Goal: Task Accomplishment & Management: Complete application form

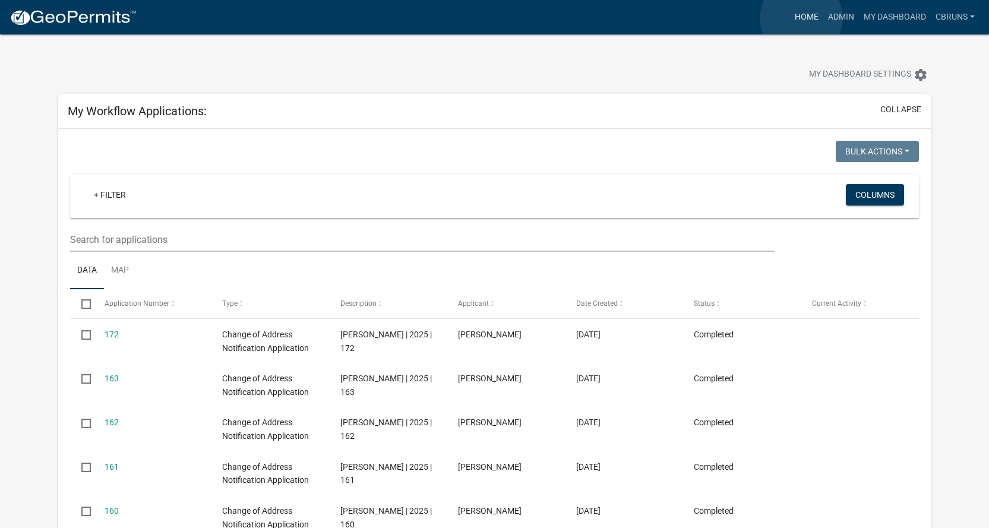
click at [801, 18] on link "Home" at bounding box center [806, 17] width 33 height 23
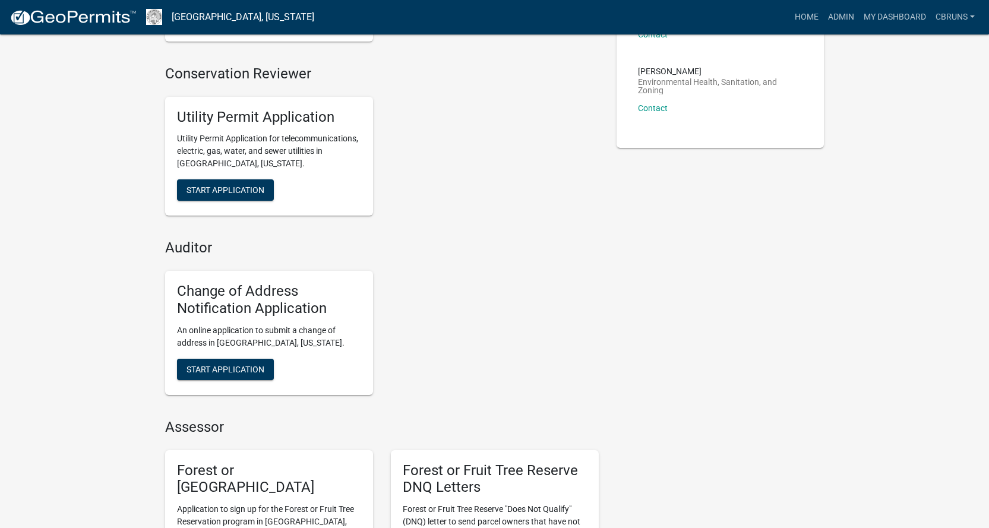
scroll to position [297, 0]
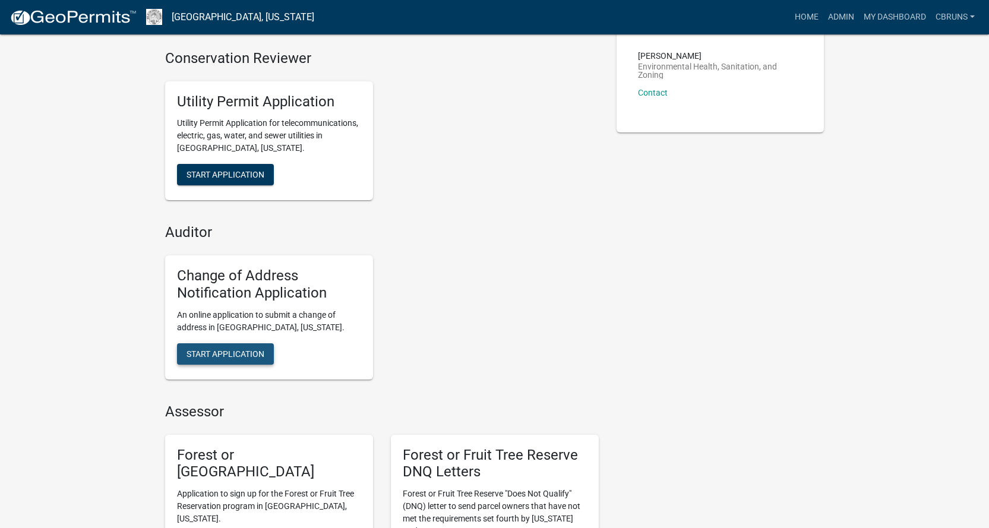
click at [243, 349] on span "Start Application" at bounding box center [225, 353] width 78 height 9
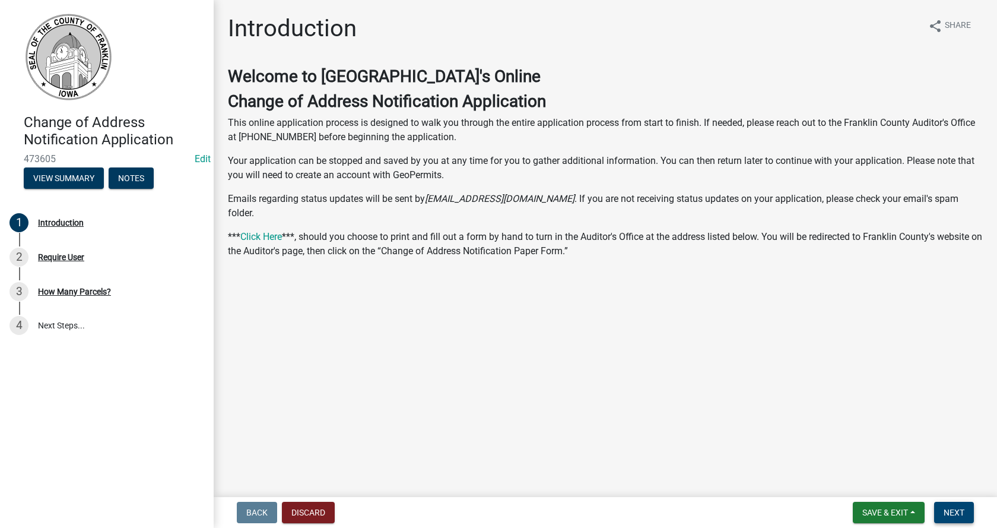
click at [948, 508] on span "Next" at bounding box center [954, 512] width 21 height 9
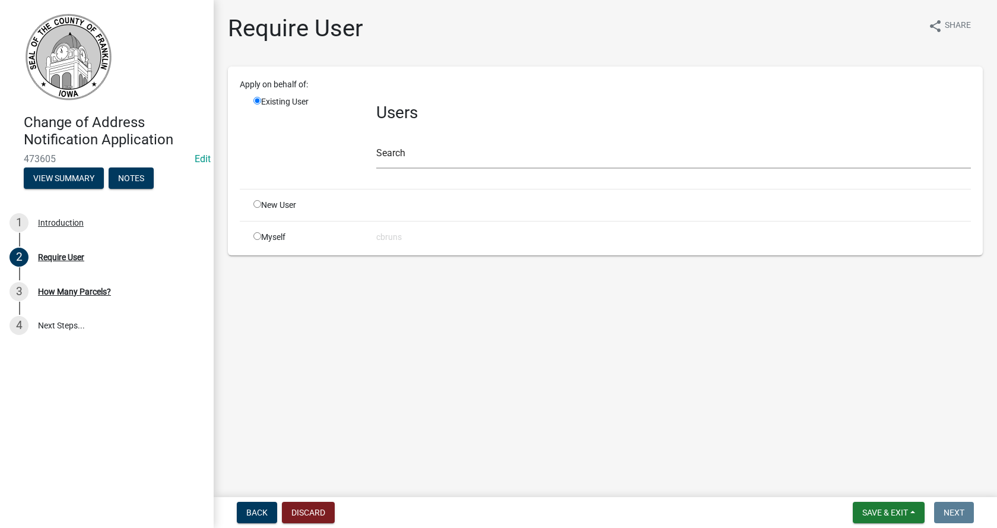
click at [255, 235] on input "radio" at bounding box center [258, 236] width 8 height 8
radio input "true"
radio input "false"
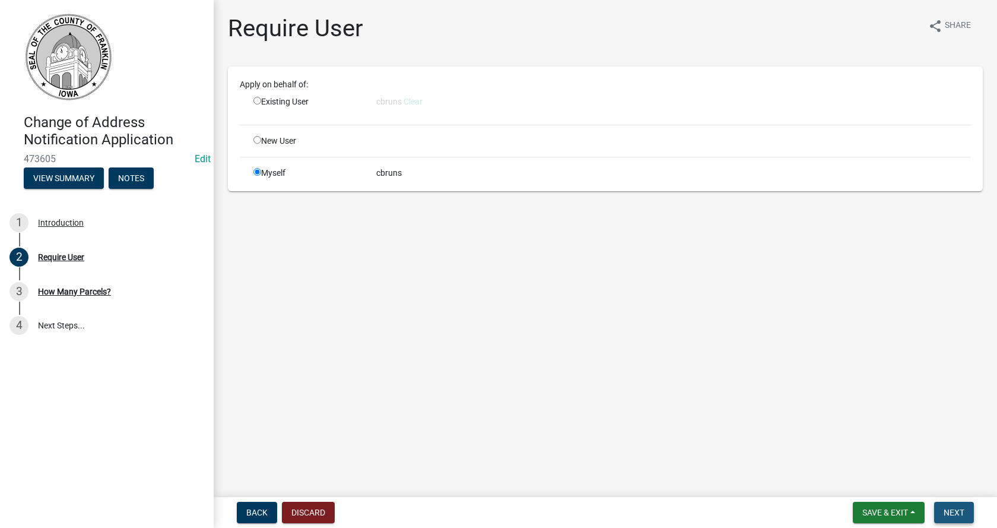
click at [955, 514] on span "Next" at bounding box center [954, 512] width 21 height 9
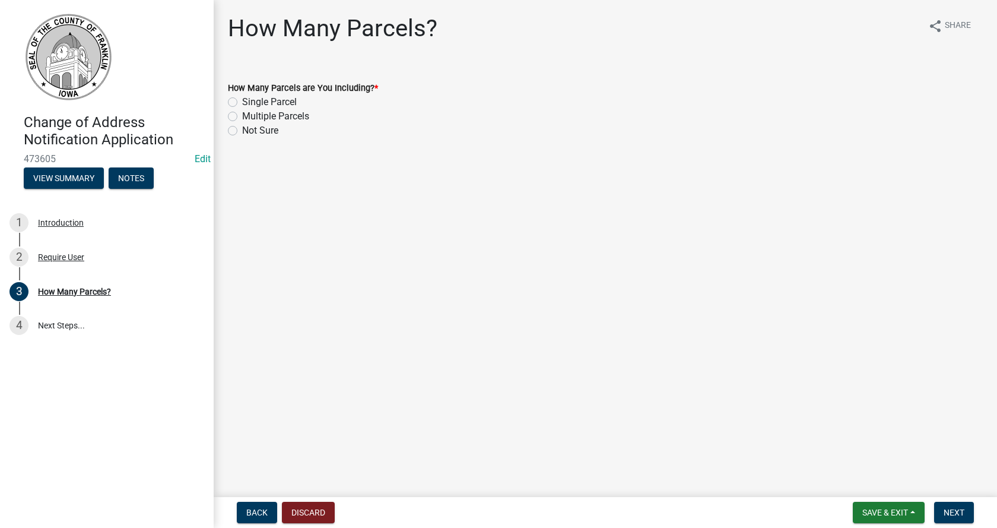
click at [242, 116] on label "Multiple Parcels" at bounding box center [275, 116] width 67 height 14
click at [242, 116] on input "Multiple Parcels" at bounding box center [246, 113] width 8 height 8
radio input "true"
click at [242, 128] on label "Not Sure" at bounding box center [260, 130] width 36 height 14
click at [242, 128] on input "Not Sure" at bounding box center [246, 127] width 8 height 8
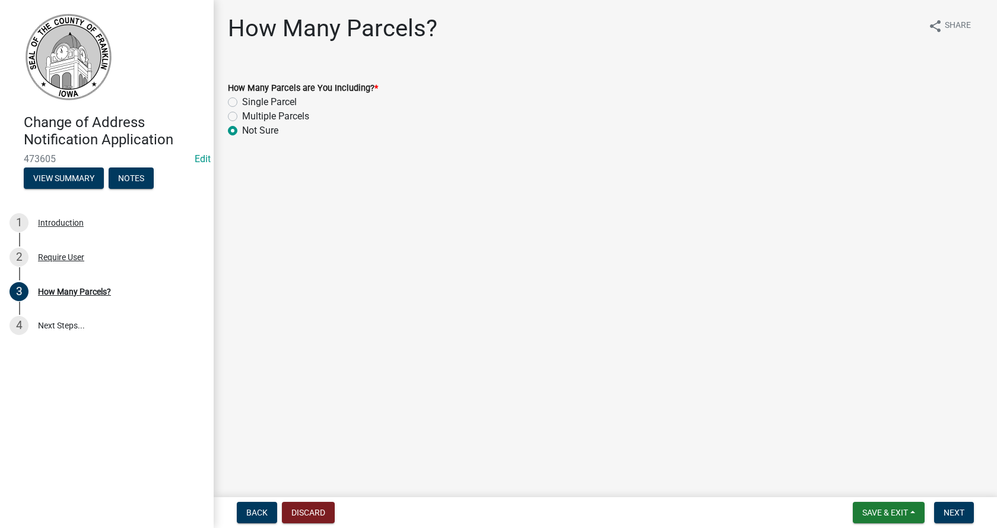
radio input "true"
click at [951, 510] on span "Next" at bounding box center [954, 512] width 21 height 9
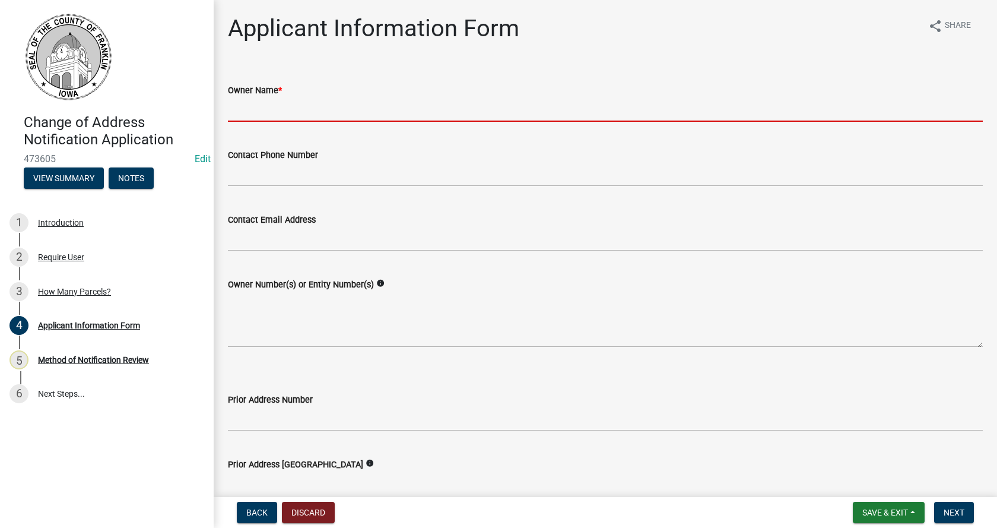
drag, startPoint x: 303, startPoint y: 107, endPoint x: 297, endPoint y: 106, distance: 6.0
click at [302, 107] on input "Owner Name *" at bounding box center [605, 109] width 755 height 24
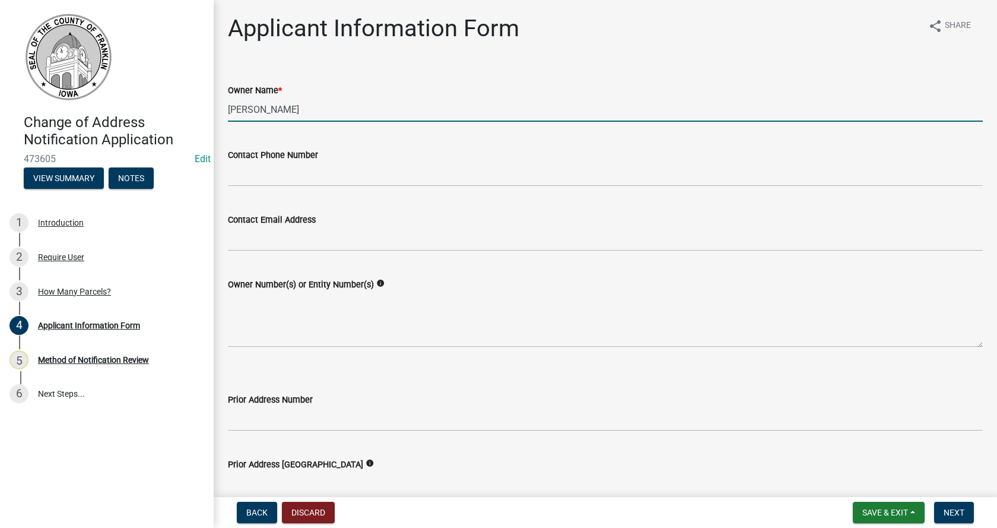
type input "[PERSON_NAME]"
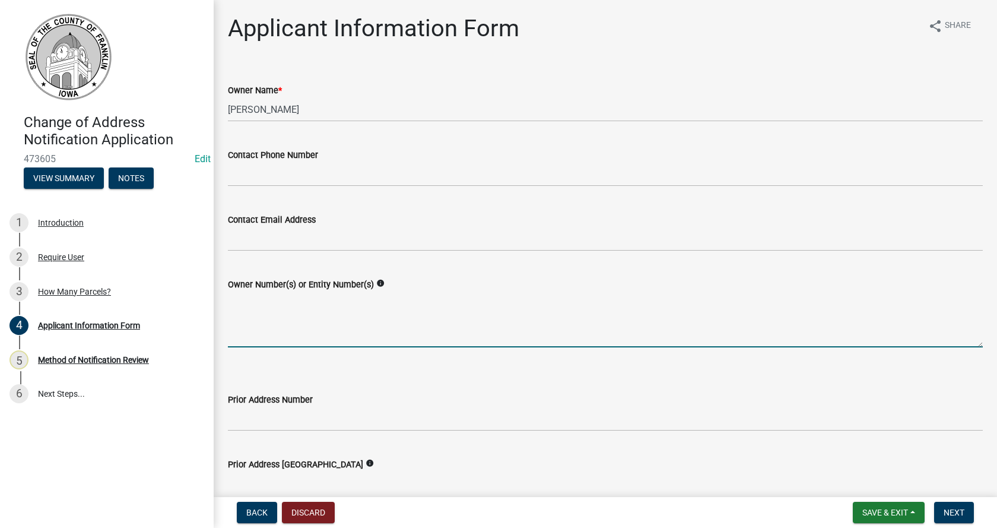
click at [274, 333] on textarea "Owner Number(s) or Entity Number(s)" at bounding box center [605, 320] width 755 height 56
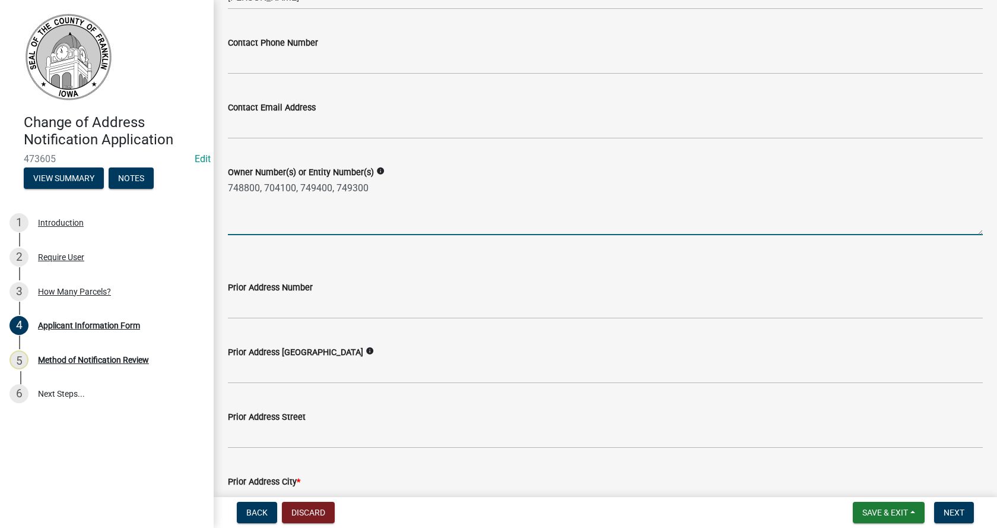
scroll to position [119, 0]
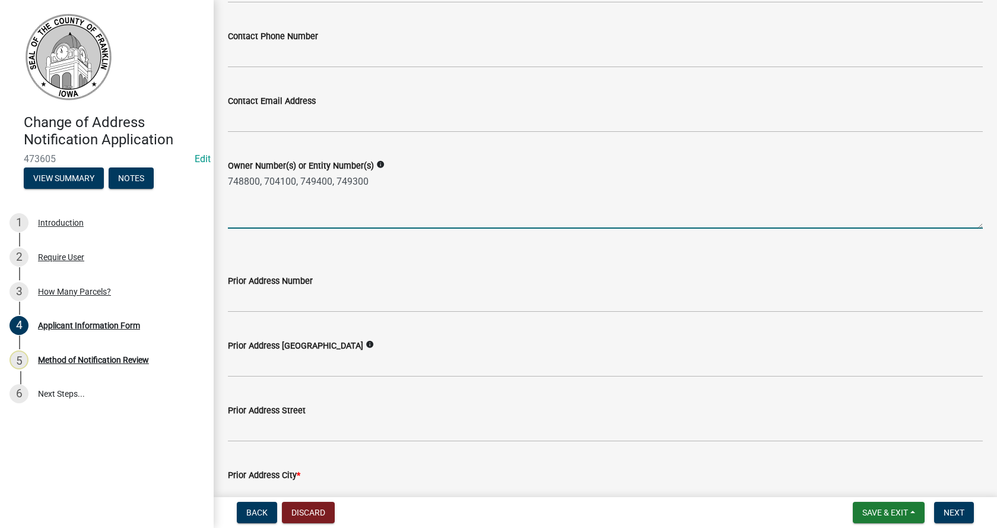
type textarea "748800, 704100, 749400, 749300"
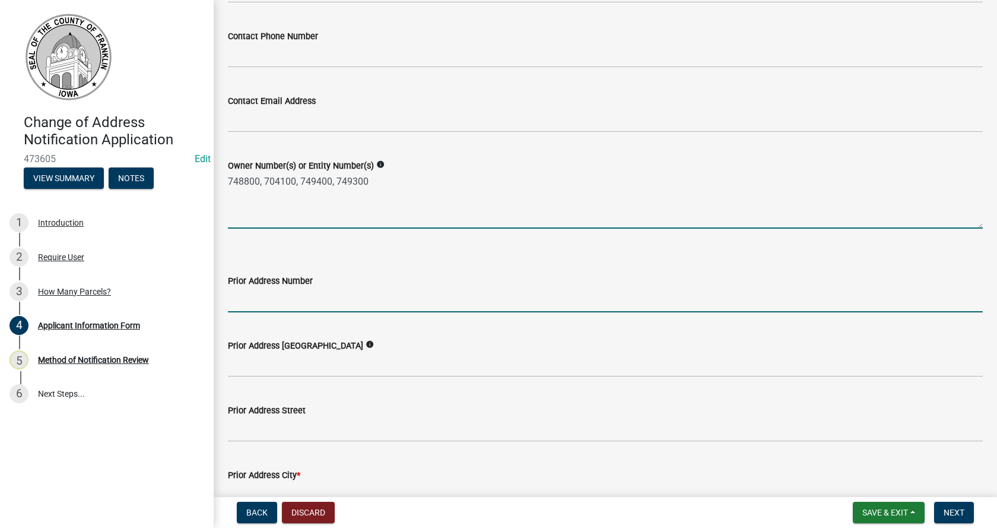
click at [273, 291] on input "Prior Address Number" at bounding box center [605, 300] width 755 height 24
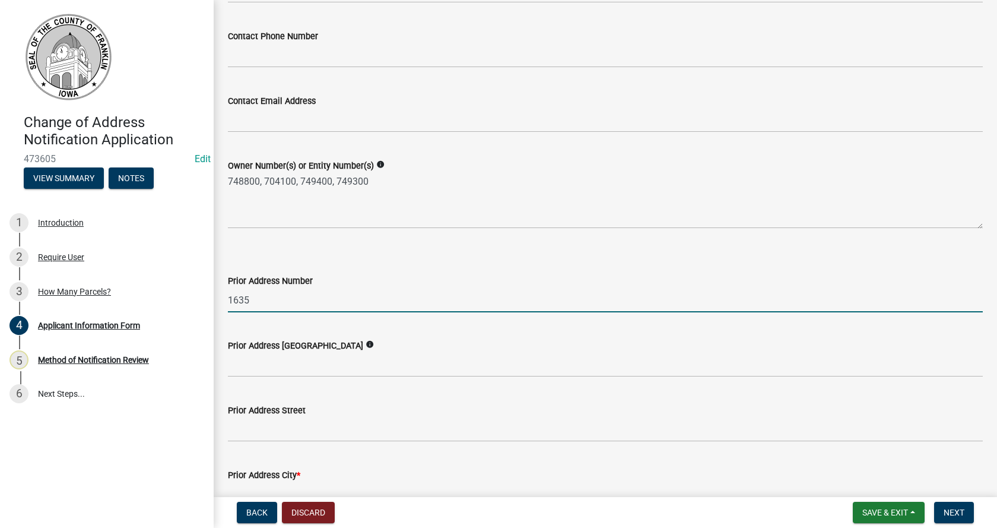
type input "1635"
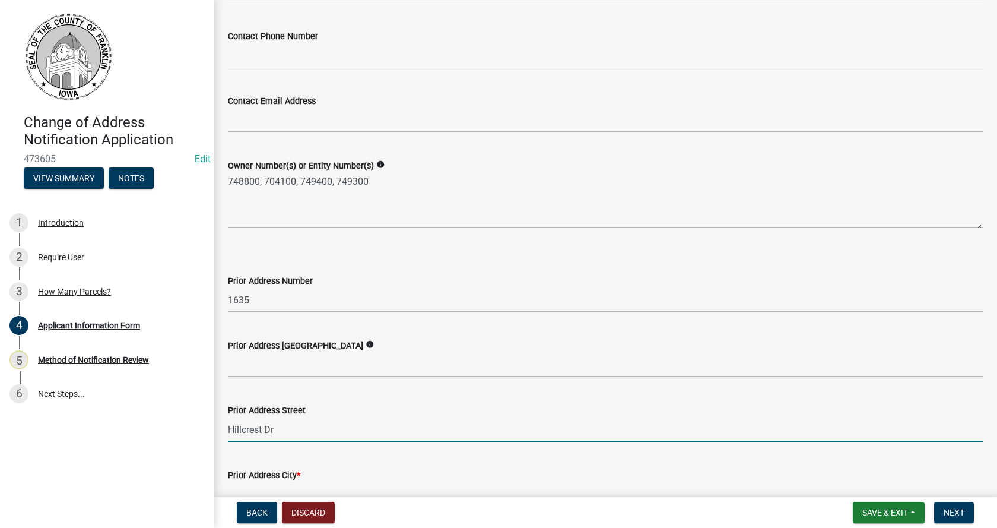
type input "Hillcrest Dr"
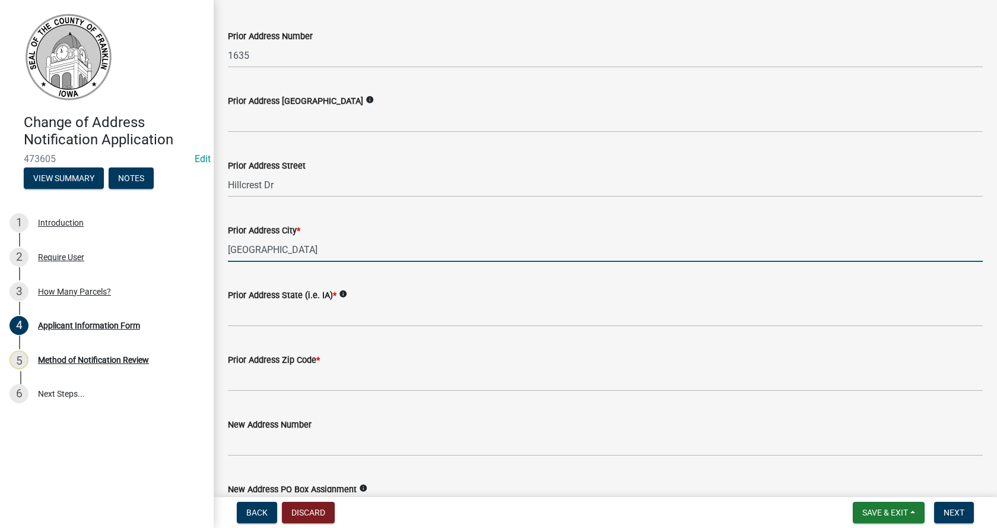
scroll to position [370, 0]
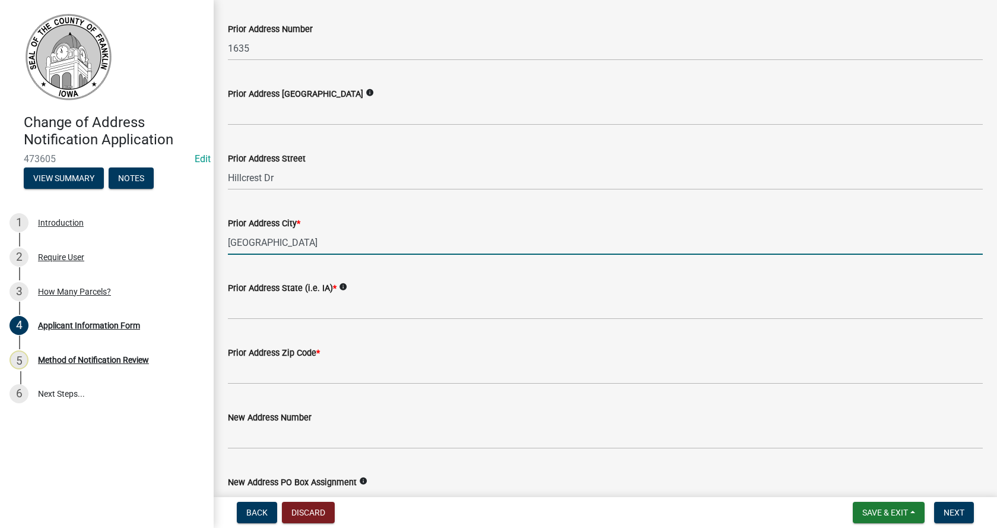
type input "[GEOGRAPHIC_DATA]"
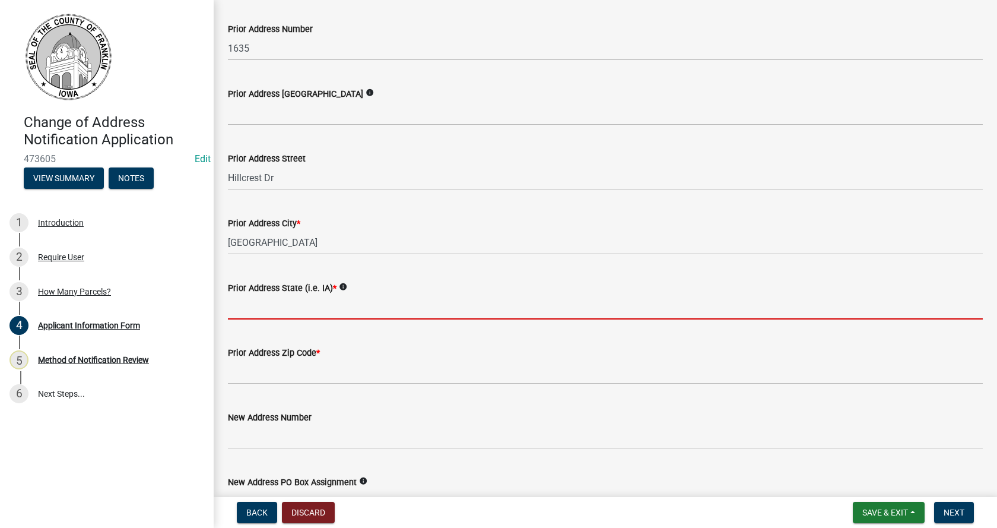
click at [283, 309] on input "Prior Address State (i.e. IA) *" at bounding box center [605, 307] width 755 height 24
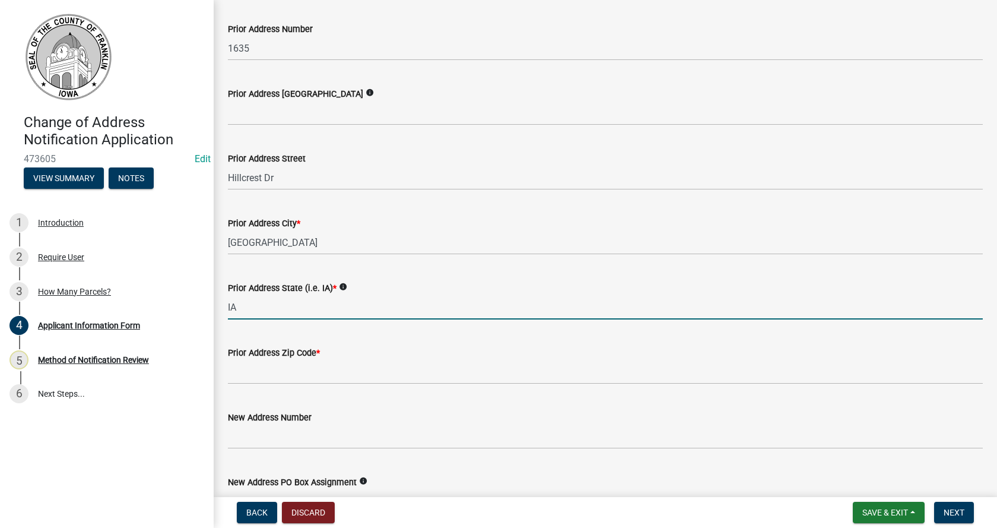
type input "IA"
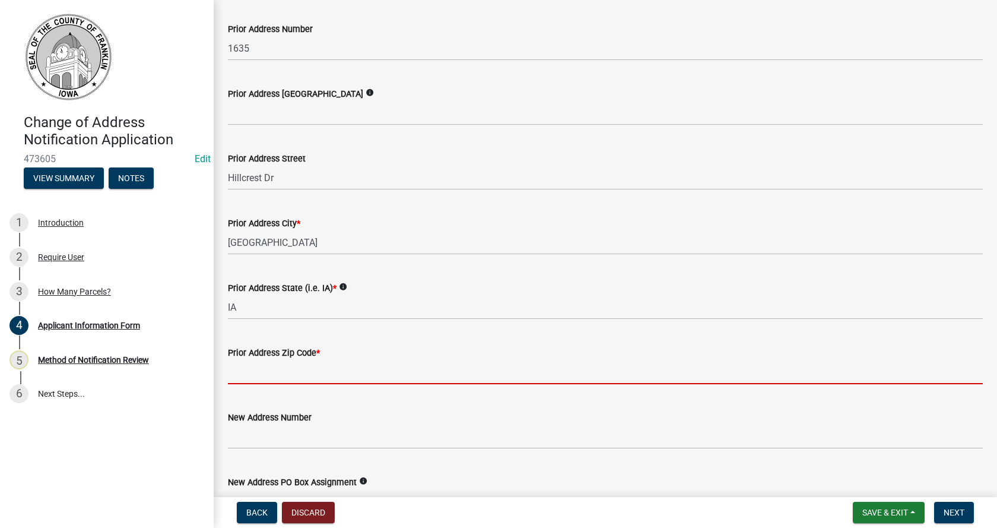
click at [268, 368] on input "Prior Address Zip Code *" at bounding box center [605, 372] width 755 height 24
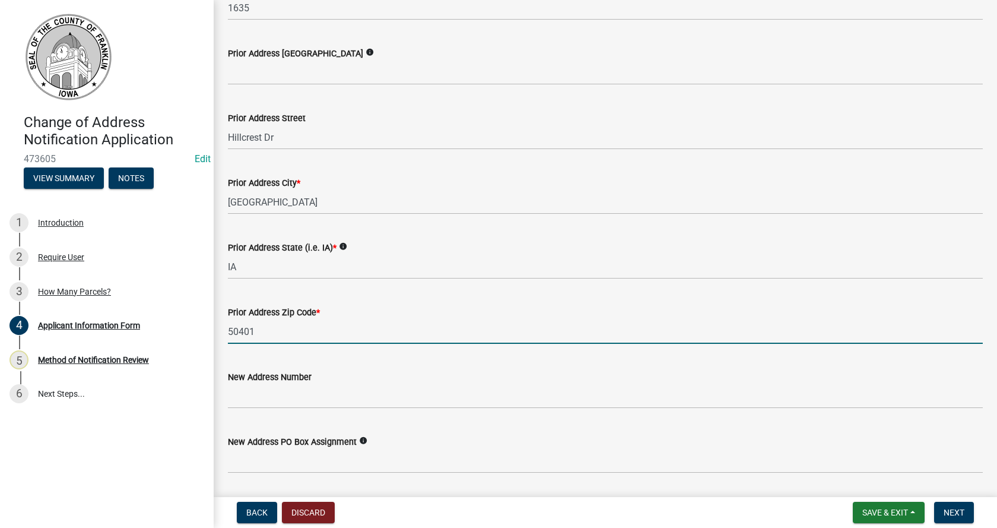
scroll to position [430, 0]
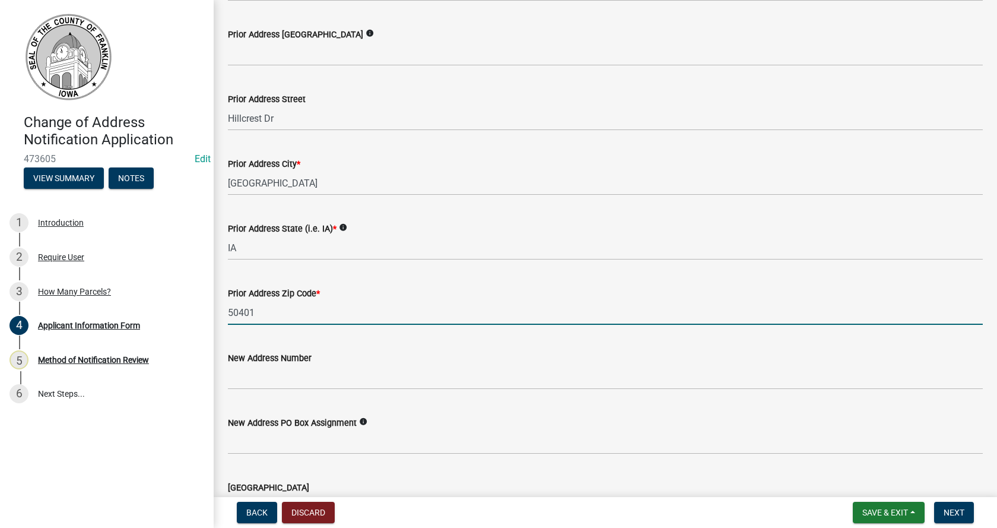
type input "50401"
click at [268, 372] on input "New Address Number" at bounding box center [605, 377] width 755 height 24
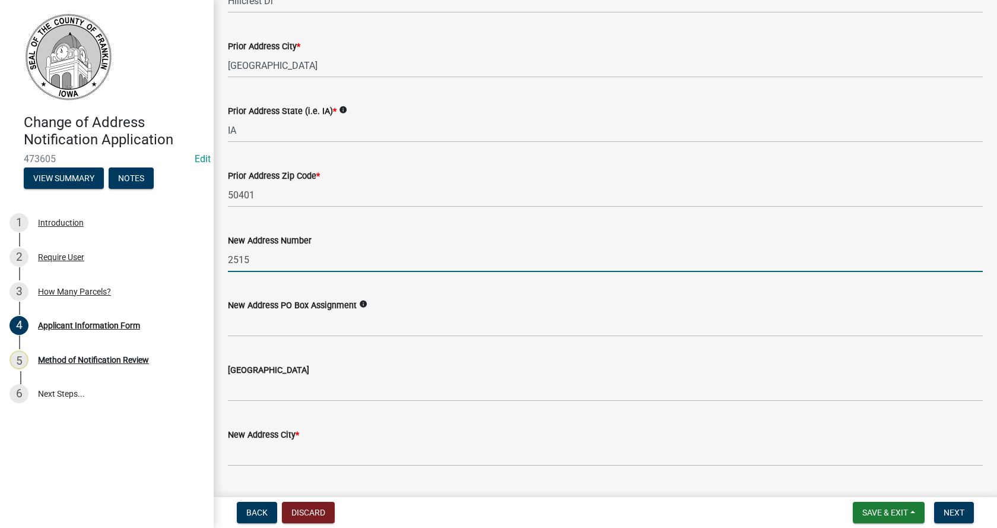
scroll to position [549, 0]
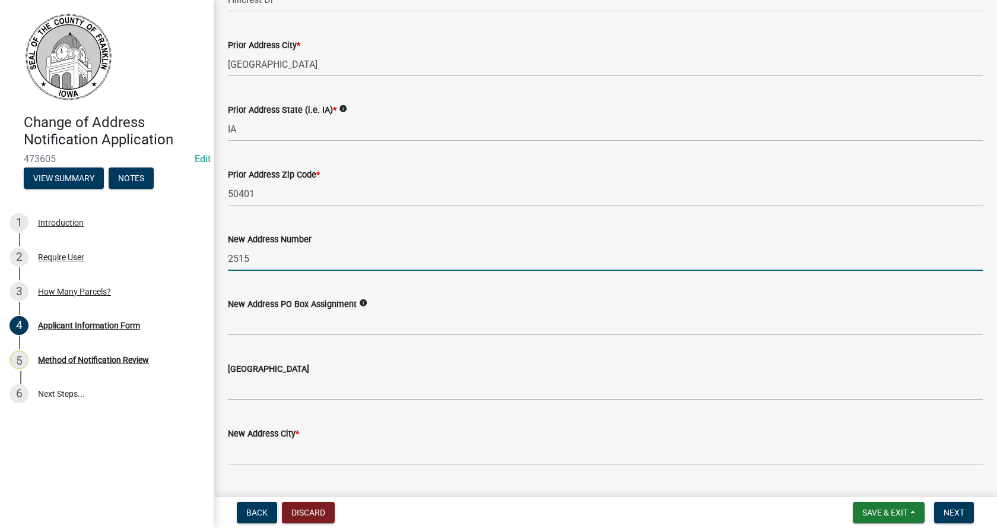
type input "2515"
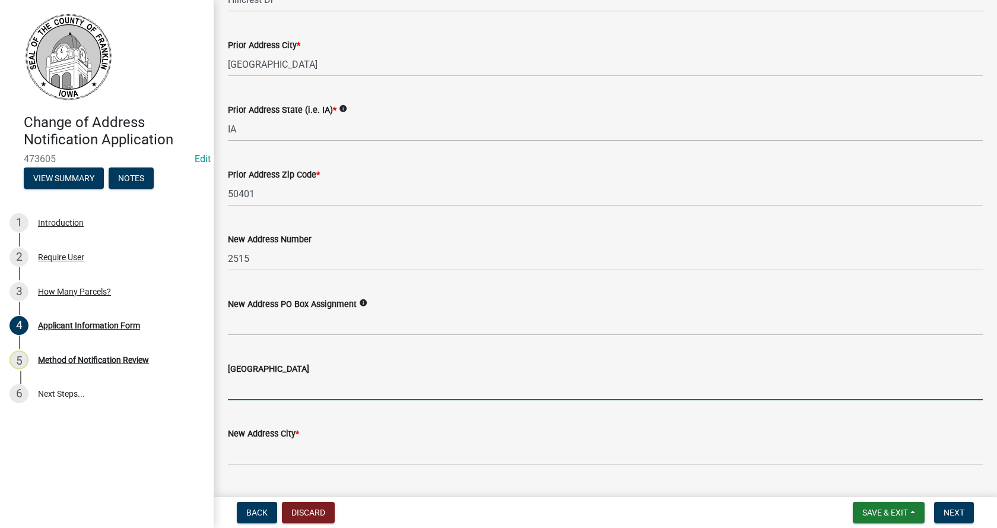
click at [267, 387] on input "[GEOGRAPHIC_DATA]" at bounding box center [605, 388] width 755 height 24
type input "N [GEOGRAPHIC_DATA]"
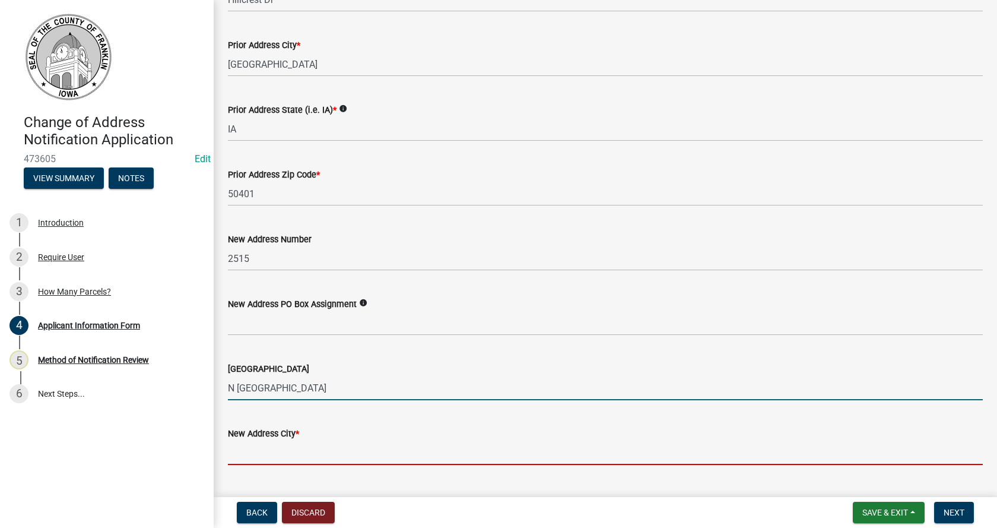
click at [284, 451] on input "New Address City *" at bounding box center [605, 453] width 755 height 24
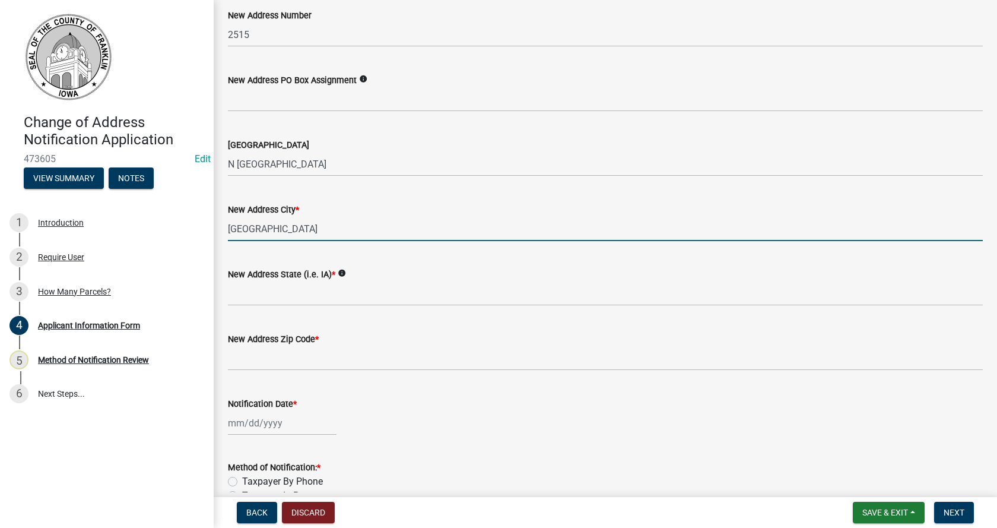
scroll to position [786, 0]
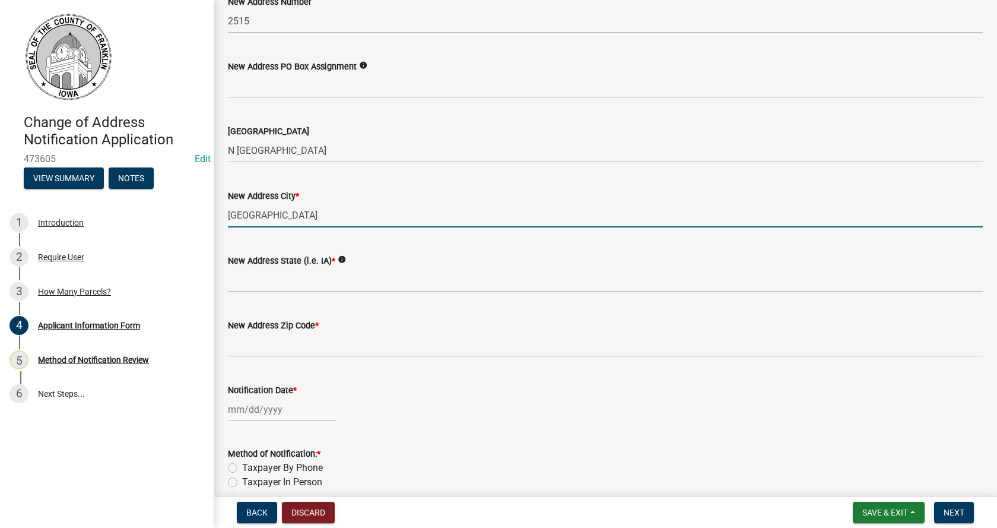
type input "[GEOGRAPHIC_DATA]"
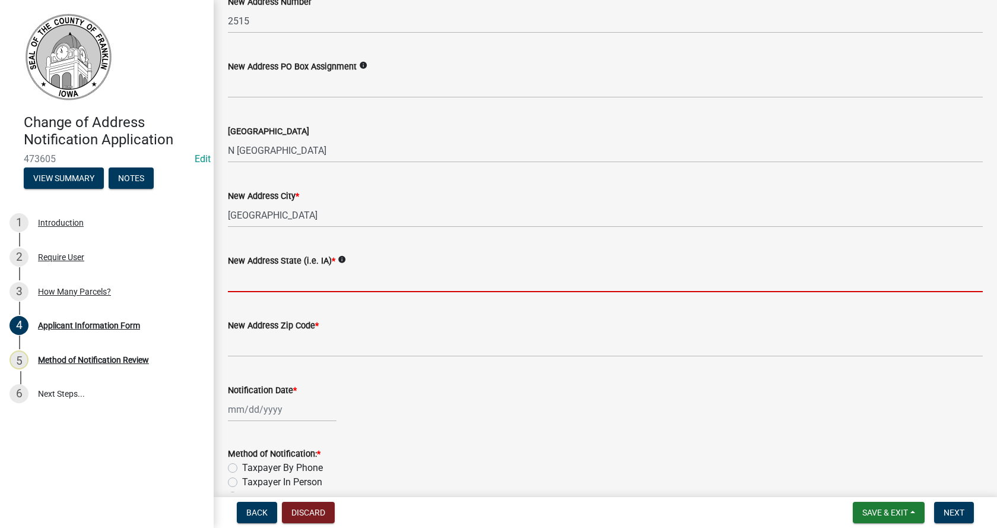
click at [256, 272] on input "New Address State (i.e. IA) *" at bounding box center [605, 280] width 755 height 24
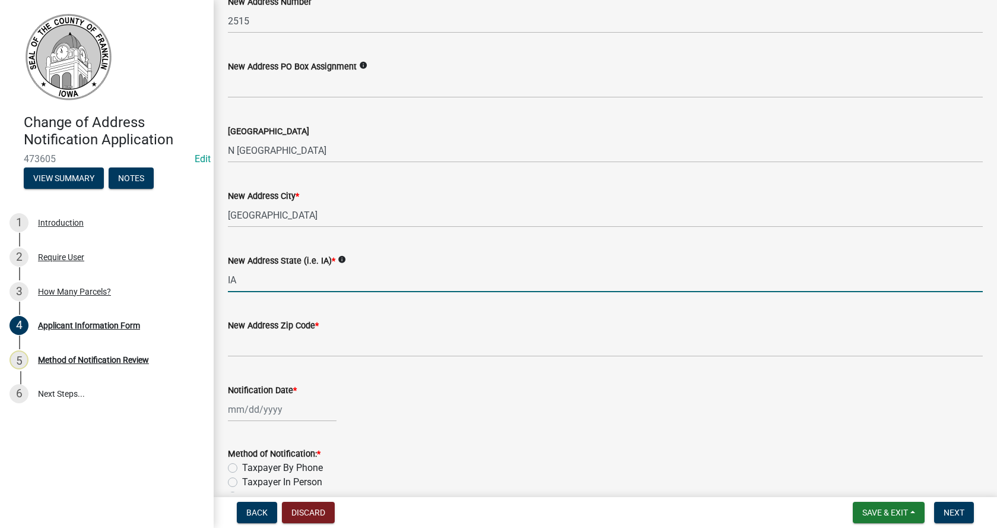
type input "IA"
click at [269, 340] on input "New Address Zip Code *" at bounding box center [605, 344] width 755 height 24
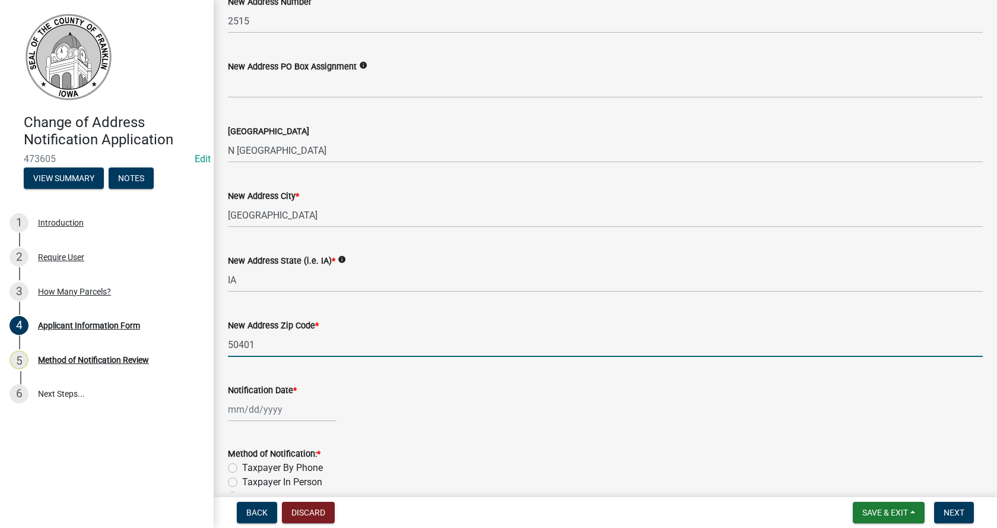
type input "50401"
click at [229, 408] on div at bounding box center [282, 409] width 109 height 24
select select "9"
select select "2025"
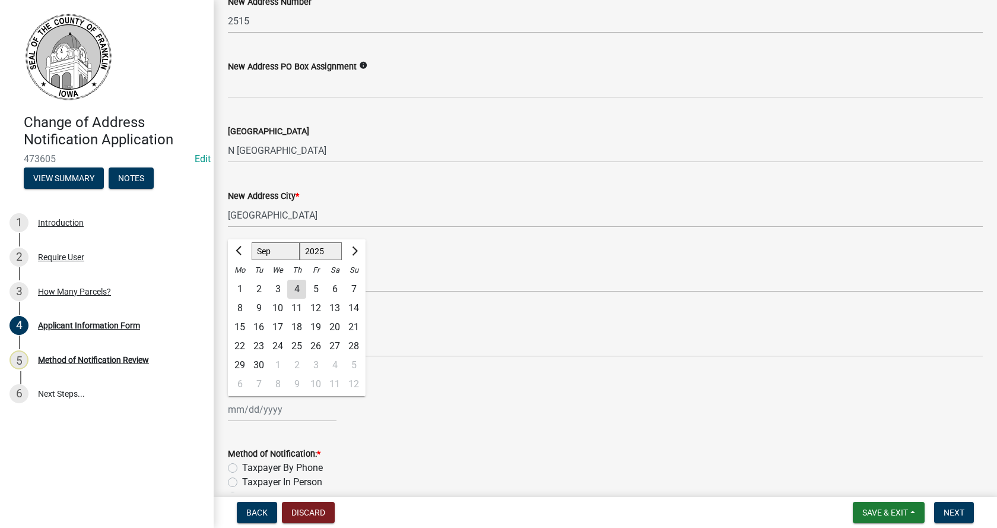
click at [294, 292] on div "4" at bounding box center [296, 289] width 19 height 19
type input "[DATE]"
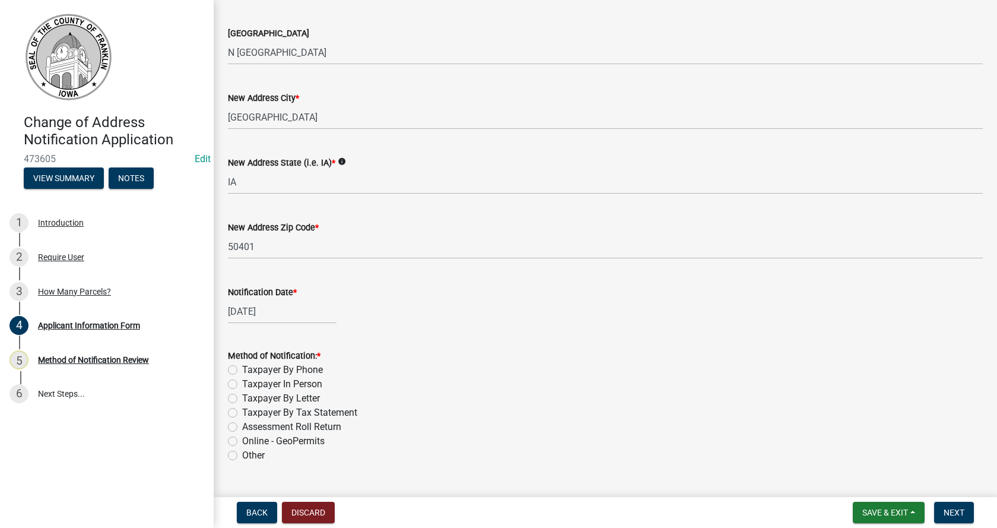
scroll to position [905, 0]
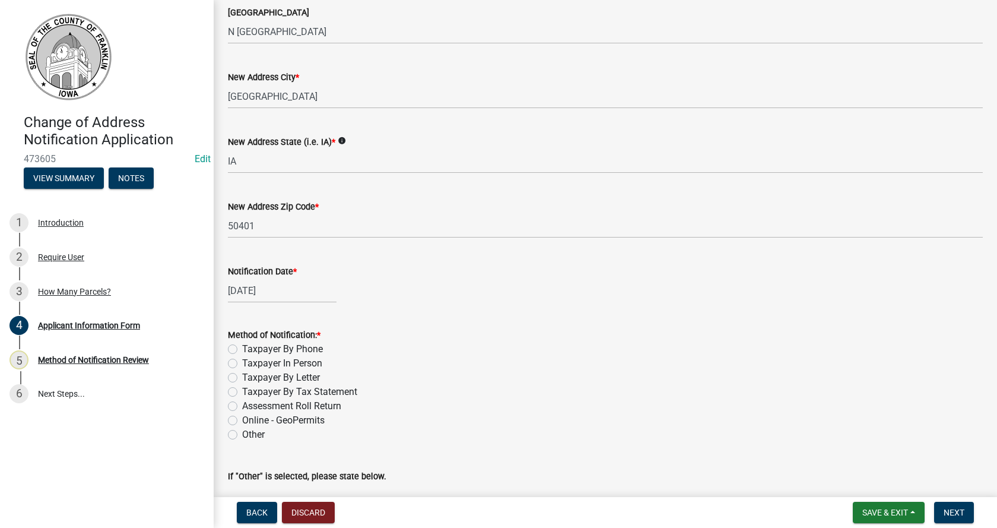
click at [242, 391] on label "Taxpayer By Tax Statement" at bounding box center [299, 392] width 115 height 14
click at [242, 391] on input "Taxpayer By Tax Statement" at bounding box center [246, 389] width 8 height 8
radio input "true"
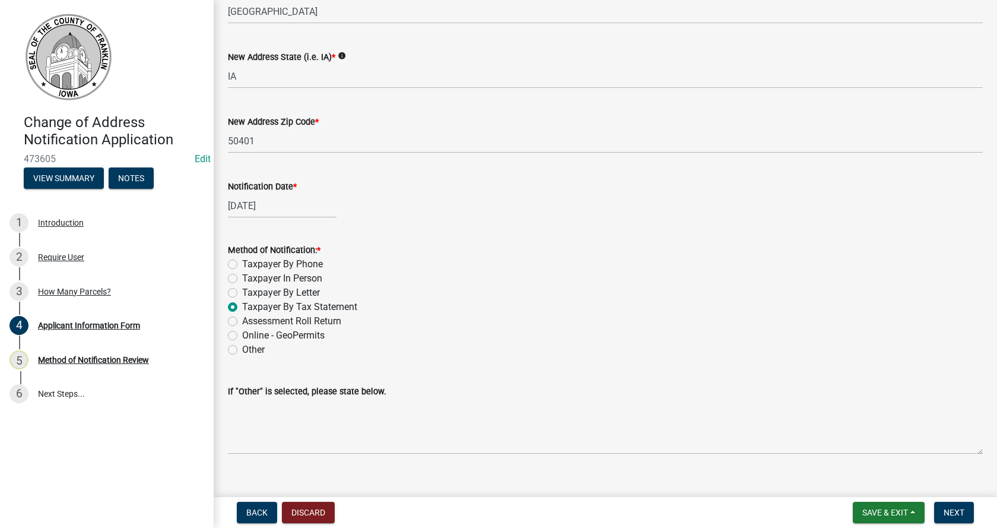
scroll to position [1008, 0]
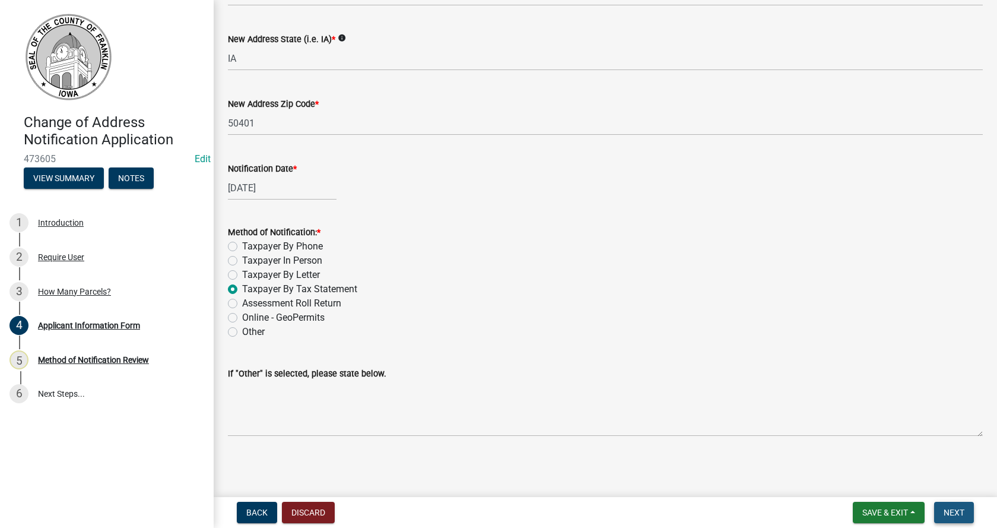
click at [957, 513] on span "Next" at bounding box center [954, 512] width 21 height 9
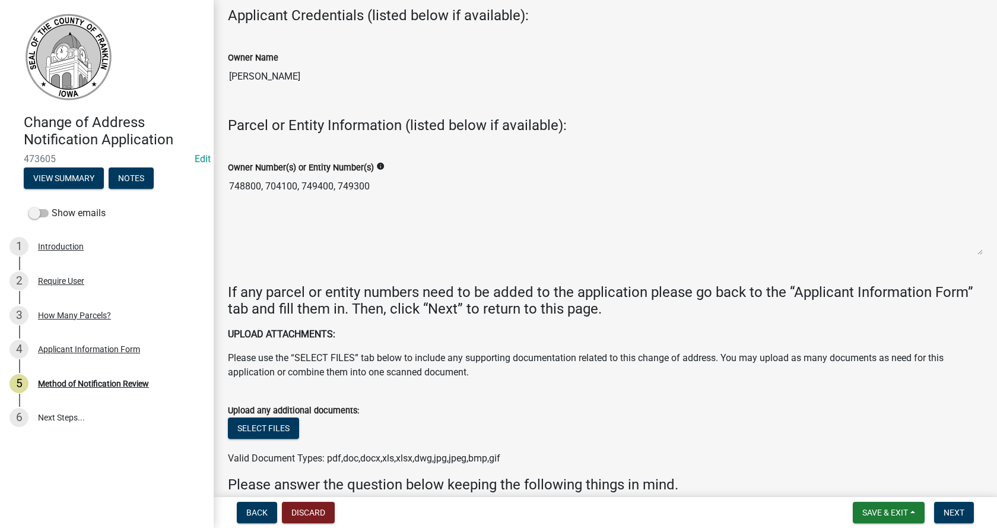
scroll to position [119, 0]
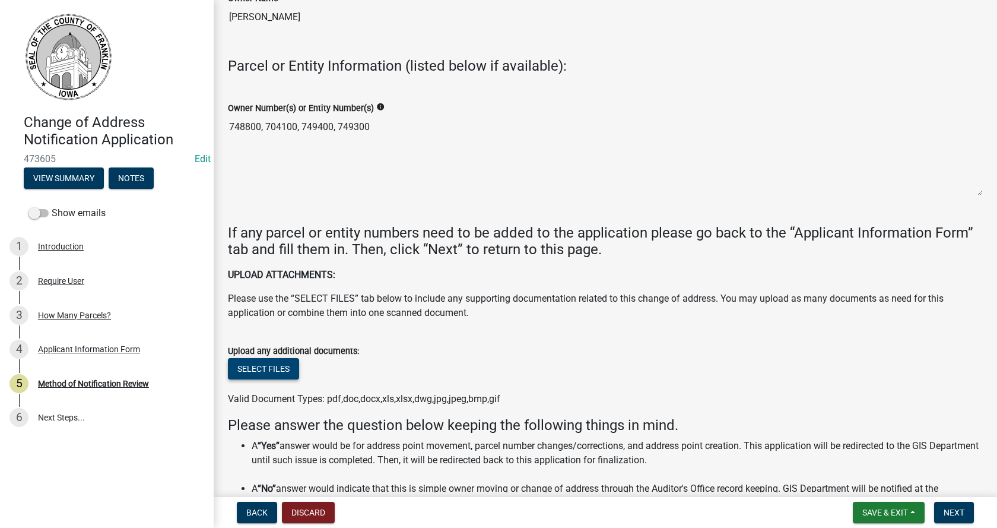
click at [283, 362] on button "Select files" at bounding box center [263, 368] width 71 height 21
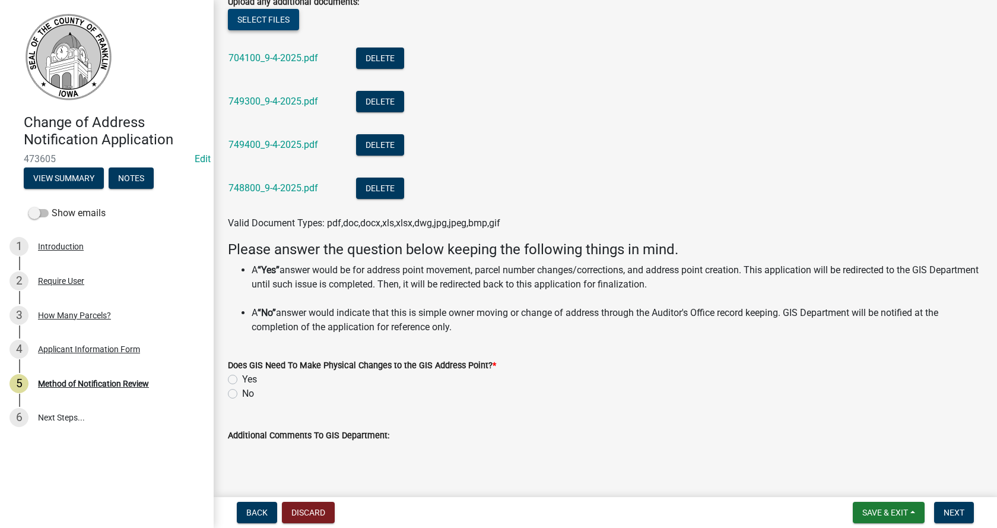
scroll to position [475, 0]
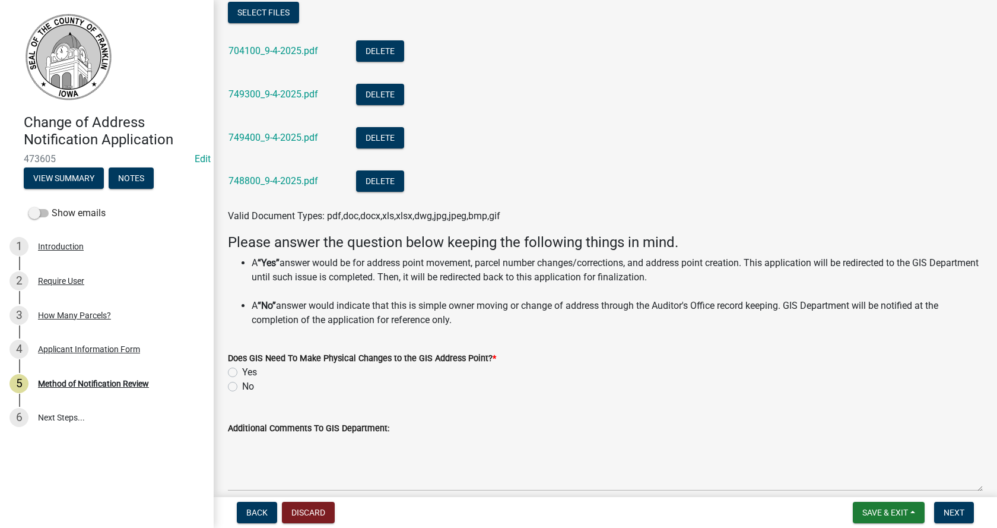
click at [242, 385] on label "No" at bounding box center [248, 386] width 12 height 14
click at [242, 385] on input "No" at bounding box center [246, 383] width 8 height 8
radio input "true"
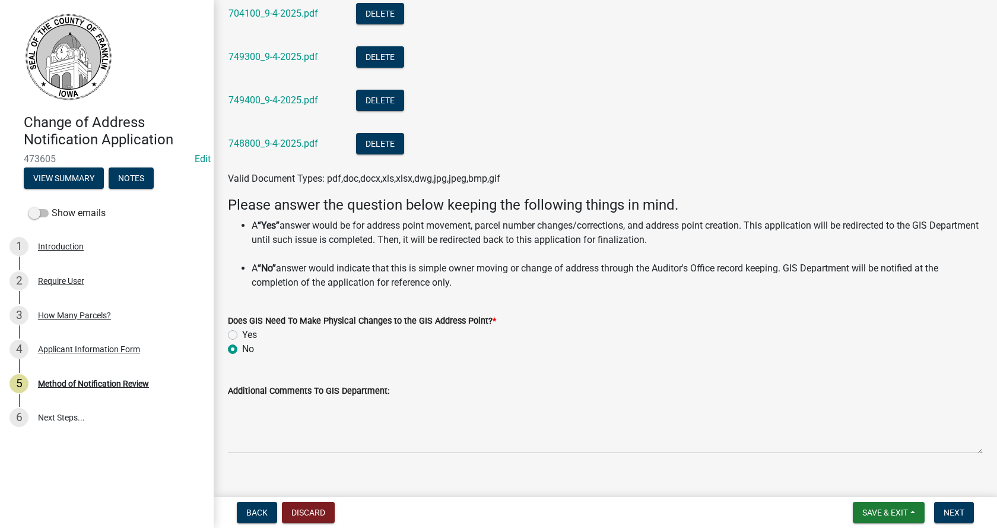
scroll to position [530, 0]
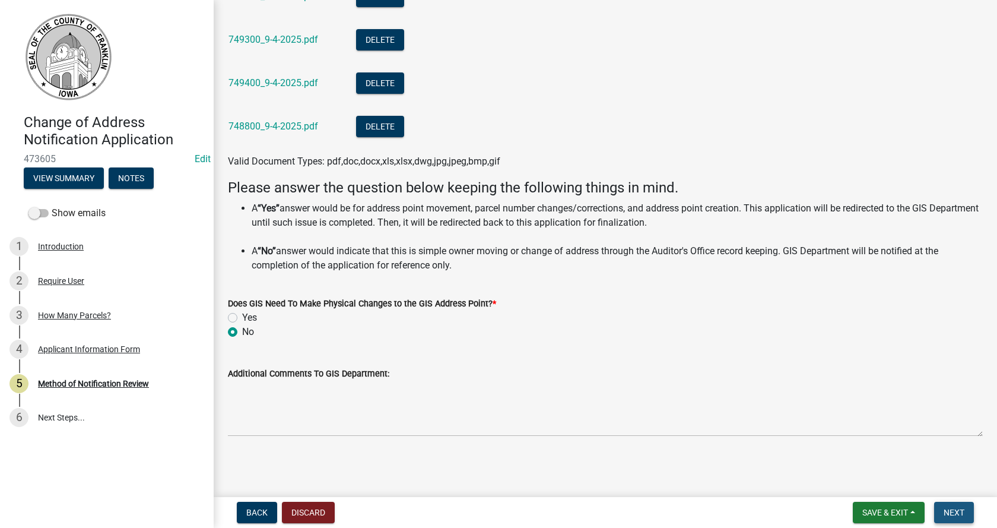
click at [962, 510] on span "Next" at bounding box center [954, 512] width 21 height 9
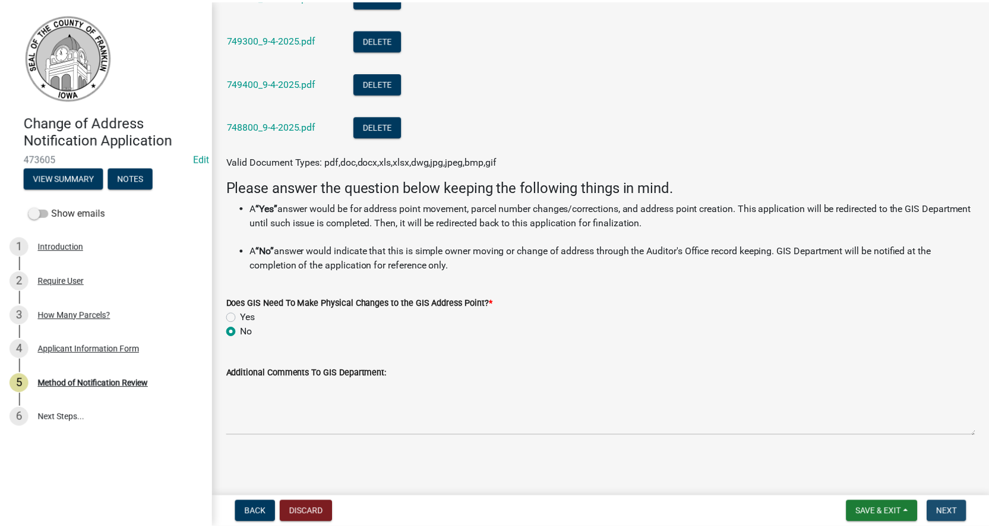
scroll to position [0, 0]
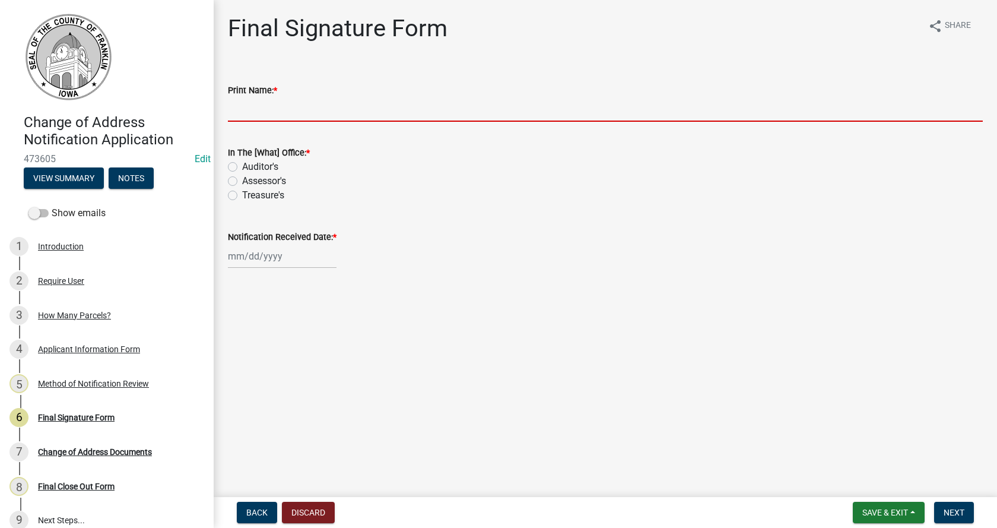
click at [291, 107] on input "Print Name: *" at bounding box center [605, 109] width 755 height 24
type input "[PERSON_NAME]"
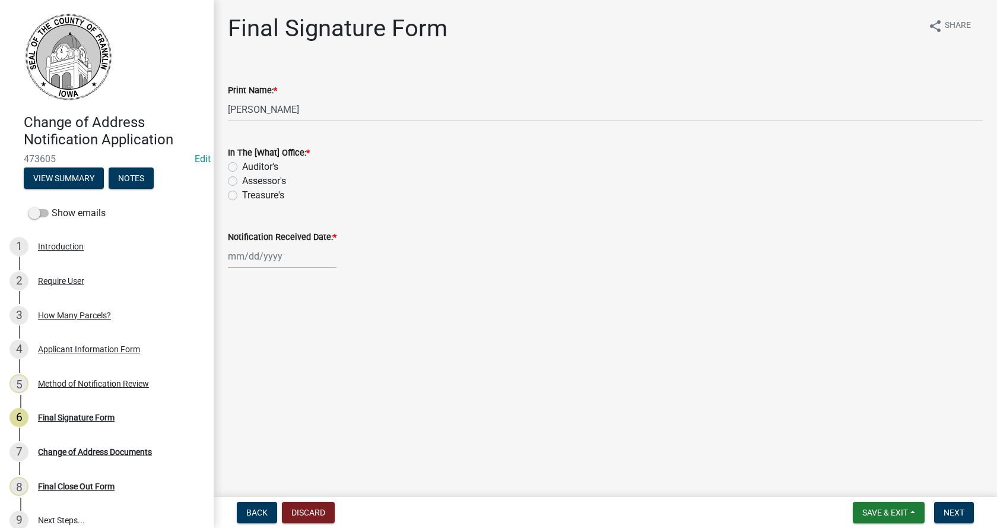
click at [261, 165] on label "Auditor's" at bounding box center [260, 167] width 36 height 14
click at [250, 165] on input "Auditor's" at bounding box center [246, 164] width 8 height 8
radio input "true"
click at [254, 259] on div at bounding box center [282, 256] width 109 height 24
select select "9"
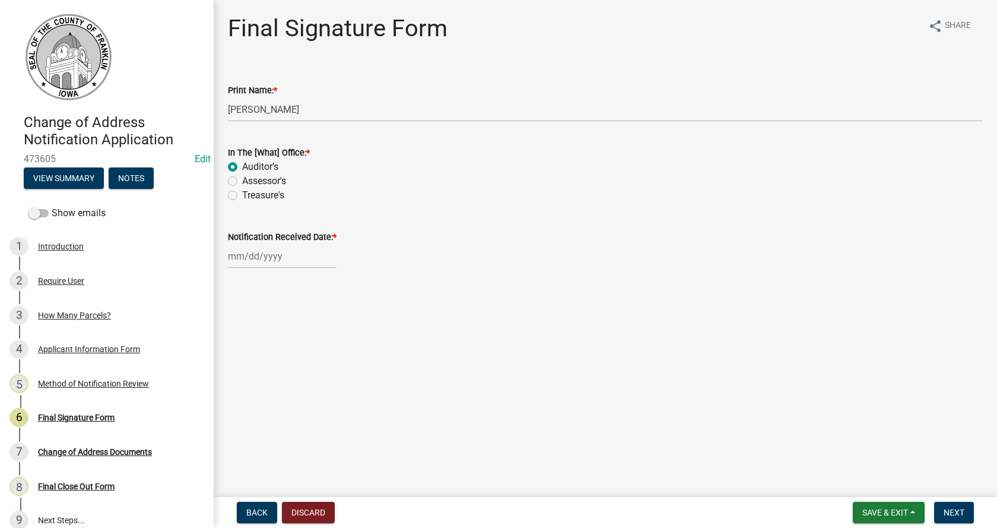
select select "2025"
click at [295, 316] on div "4" at bounding box center [296, 319] width 19 height 19
type input "[DATE]"
click at [955, 511] on span "Next" at bounding box center [954, 512] width 21 height 9
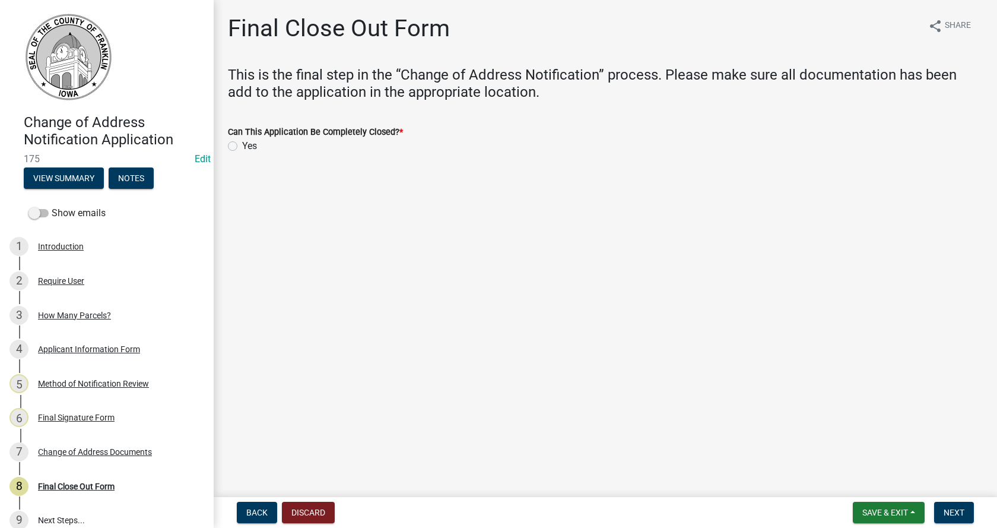
click at [242, 146] on label "Yes" at bounding box center [249, 146] width 15 height 14
click at [242, 146] on input "Yes" at bounding box center [246, 143] width 8 height 8
radio input "true"
click at [944, 514] on span "Next" at bounding box center [954, 512] width 21 height 9
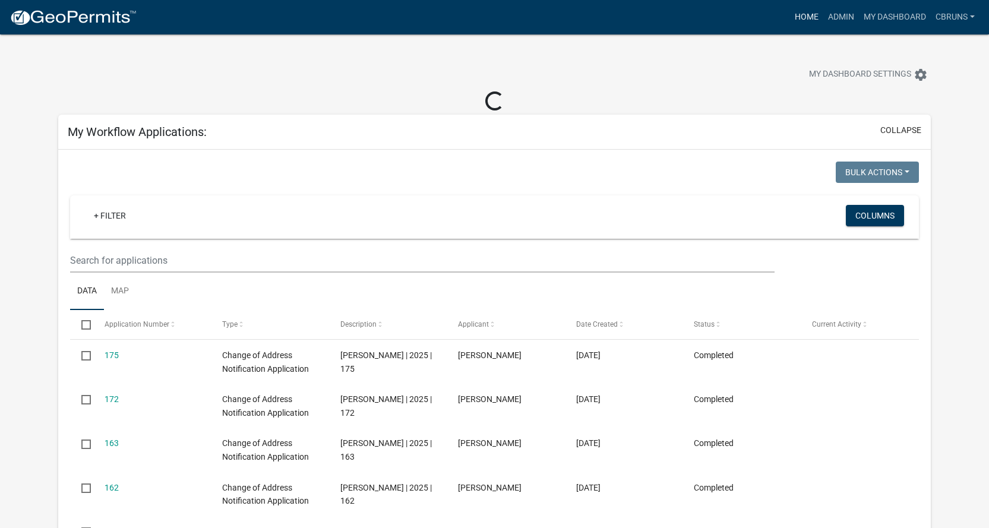
click at [798, 13] on link "Home" at bounding box center [806, 17] width 33 height 23
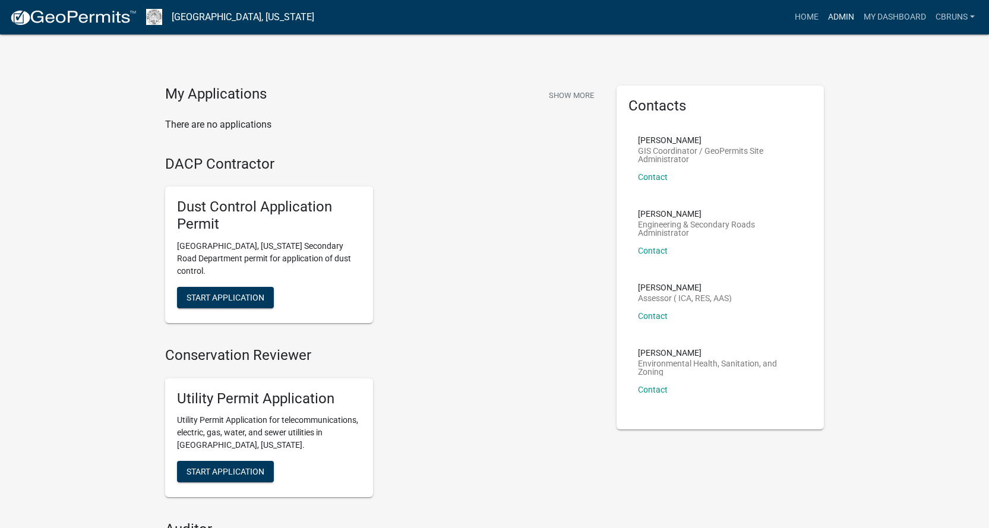
click at [837, 13] on link "Admin" at bounding box center [841, 17] width 36 height 23
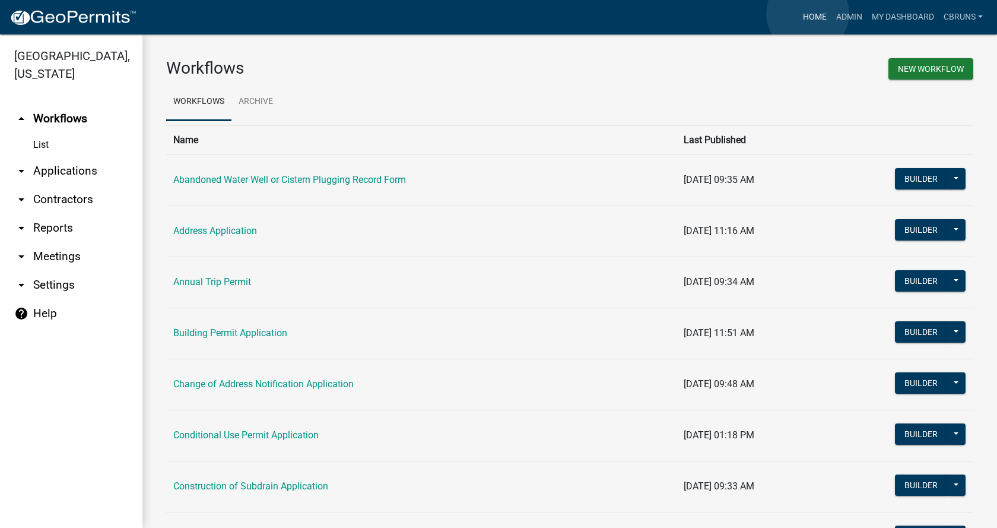
click at [808, 14] on link "Home" at bounding box center [815, 17] width 33 height 23
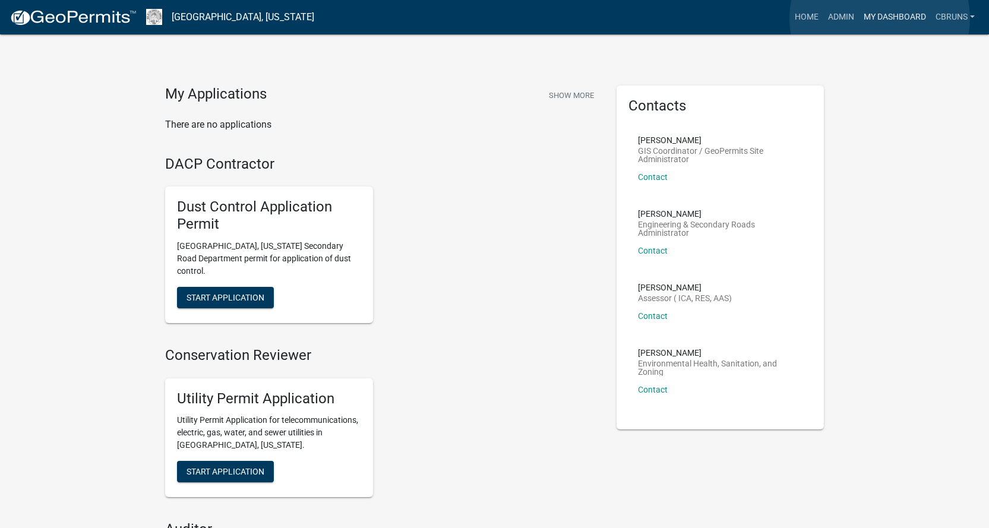
click at [879, 18] on link "My Dashboard" at bounding box center [895, 17] width 72 height 23
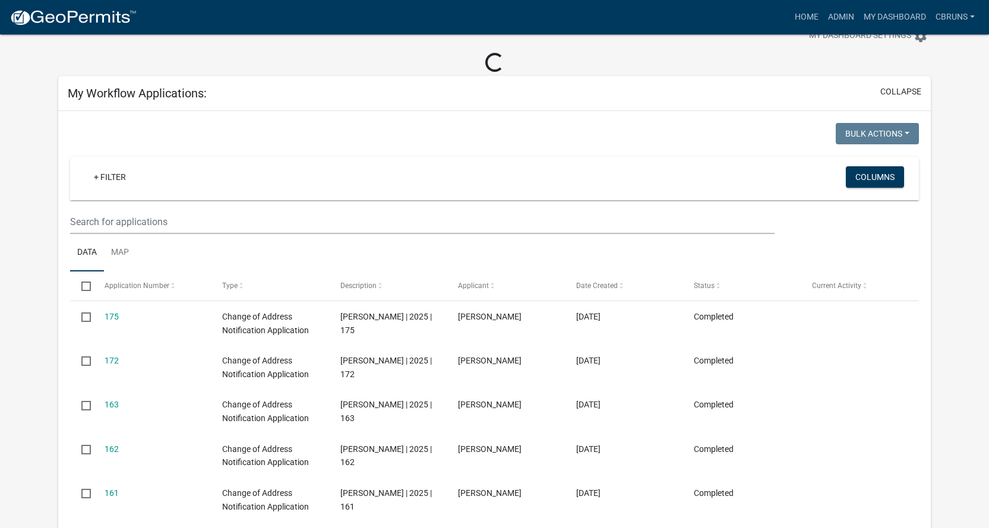
scroll to position [59, 0]
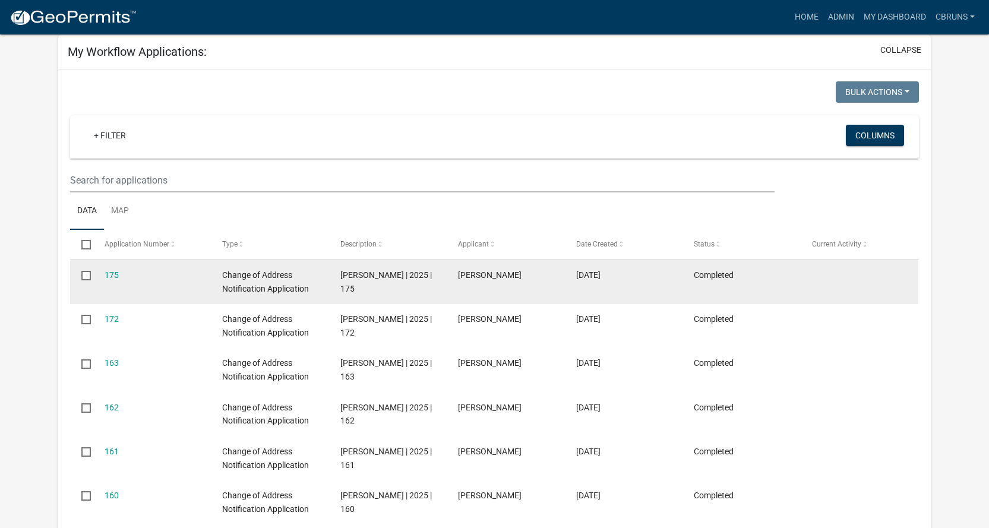
click at [85, 275] on input "checkbox" at bounding box center [85, 275] width 8 height 8
click at [233, 278] on span "Change of Address Notification Application" at bounding box center [265, 281] width 87 height 23
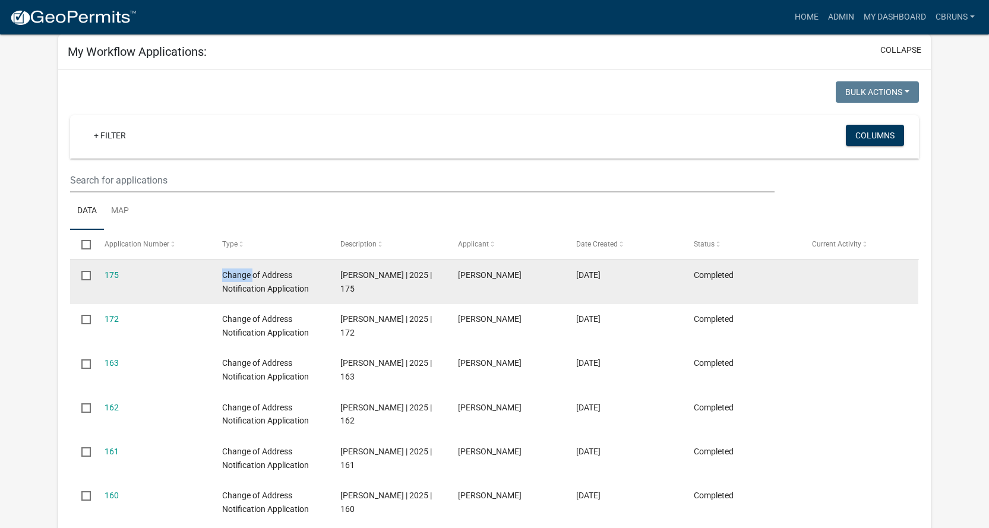
click at [233, 278] on span "Change of Address Notification Application" at bounding box center [265, 281] width 87 height 23
click at [86, 273] on input "checkbox" at bounding box center [85, 275] width 8 height 8
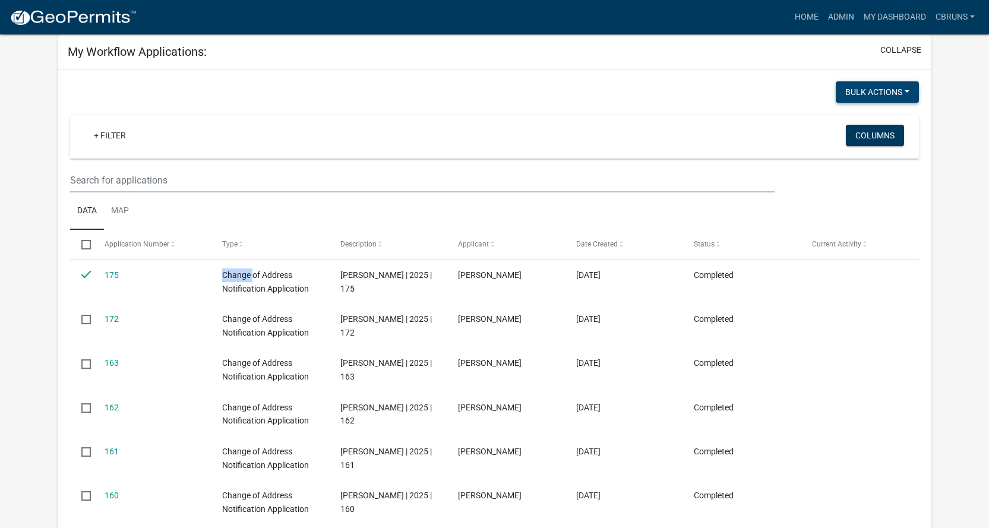
click at [910, 87] on button "Bulk Actions" at bounding box center [876, 91] width 83 height 21
click at [744, 117] on div "+ Filter Columns" at bounding box center [494, 136] width 838 height 43
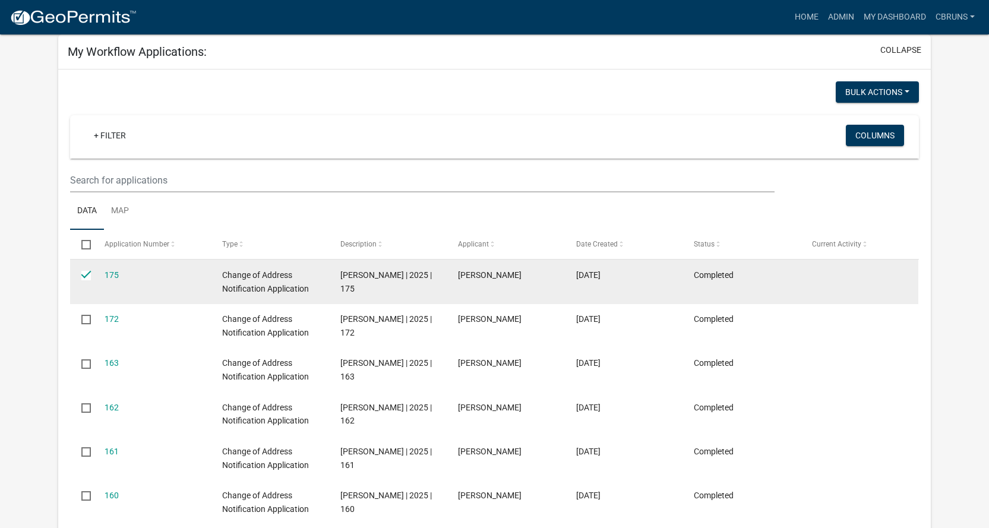
click at [86, 271] on input "checkbox" at bounding box center [85, 275] width 8 height 8
checkbox input "false"
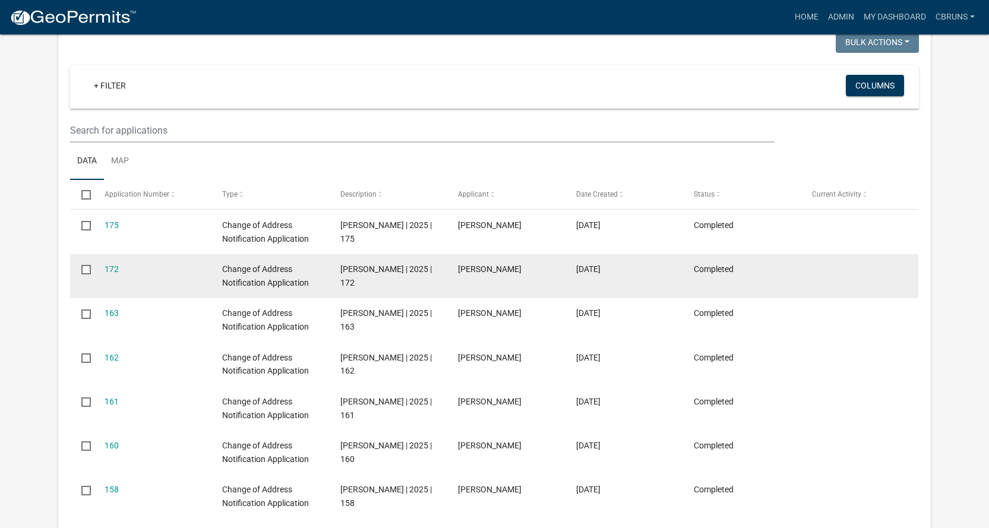
scroll to position [178, 0]
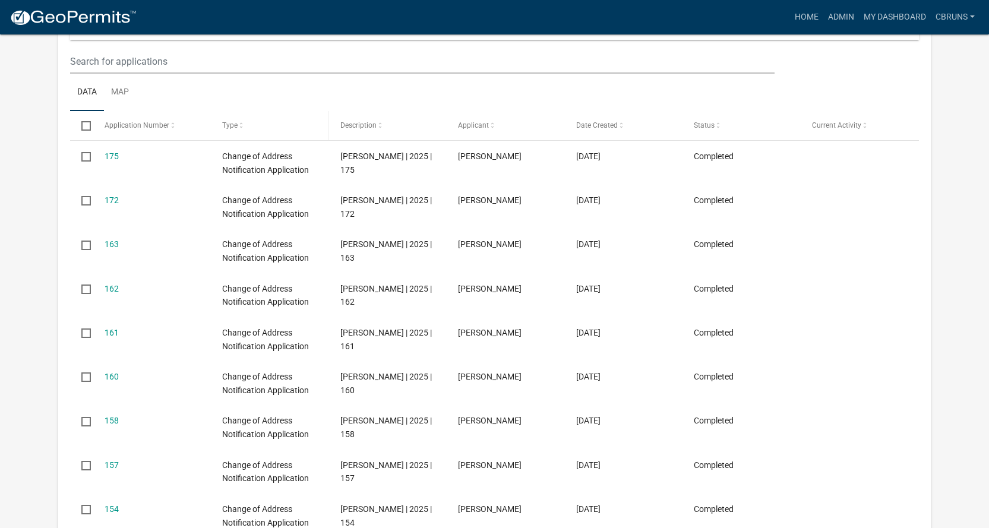
drag, startPoint x: 211, startPoint y: 166, endPoint x: 275, endPoint y: 132, distance: 72.2
click at [275, 131] on div "Type" at bounding box center [269, 126] width 95 height 12
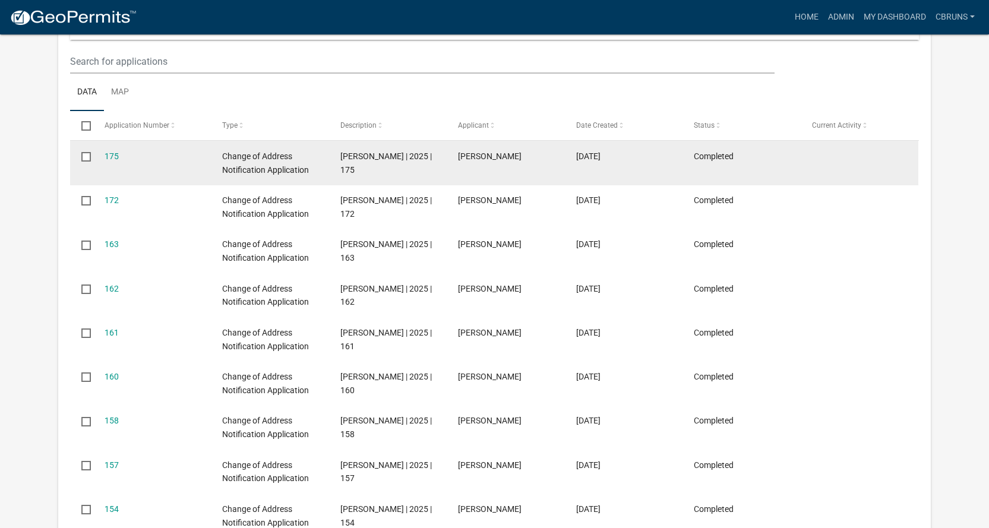
click at [262, 155] on span "Change of Address Notification Application" at bounding box center [265, 162] width 87 height 23
click at [110, 152] on link "175" at bounding box center [111, 155] width 14 height 9
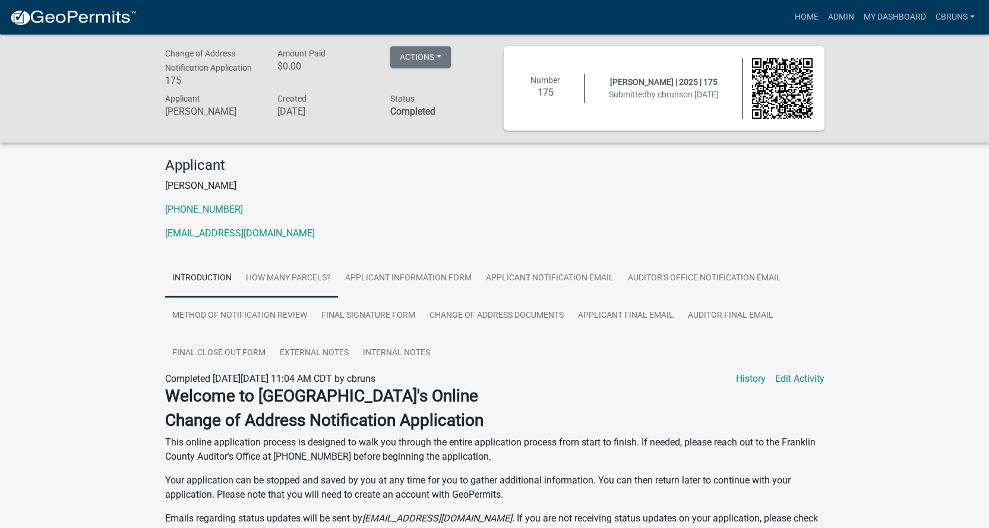
click at [311, 271] on link "How Many Parcels?" at bounding box center [288, 278] width 99 height 38
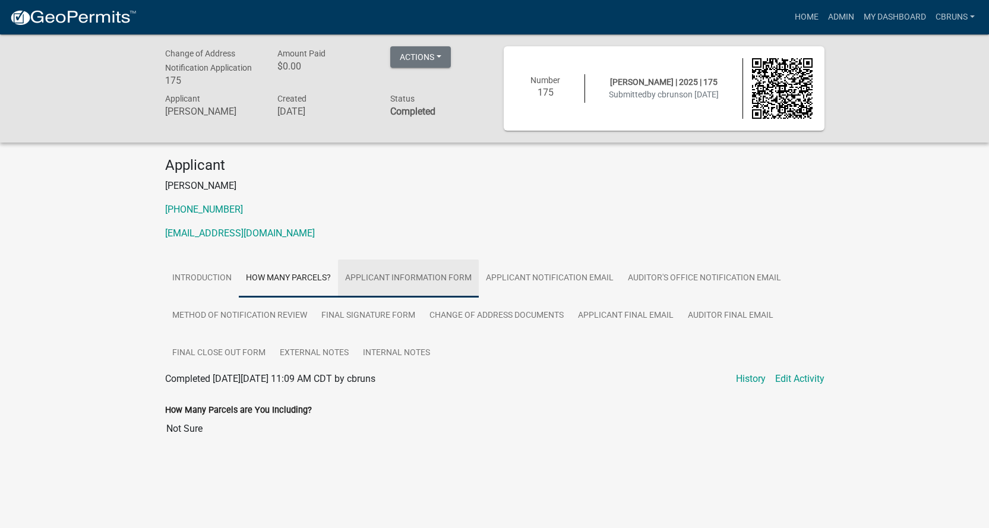
click at [393, 270] on link "Applicant Information Form" at bounding box center [408, 278] width 141 height 38
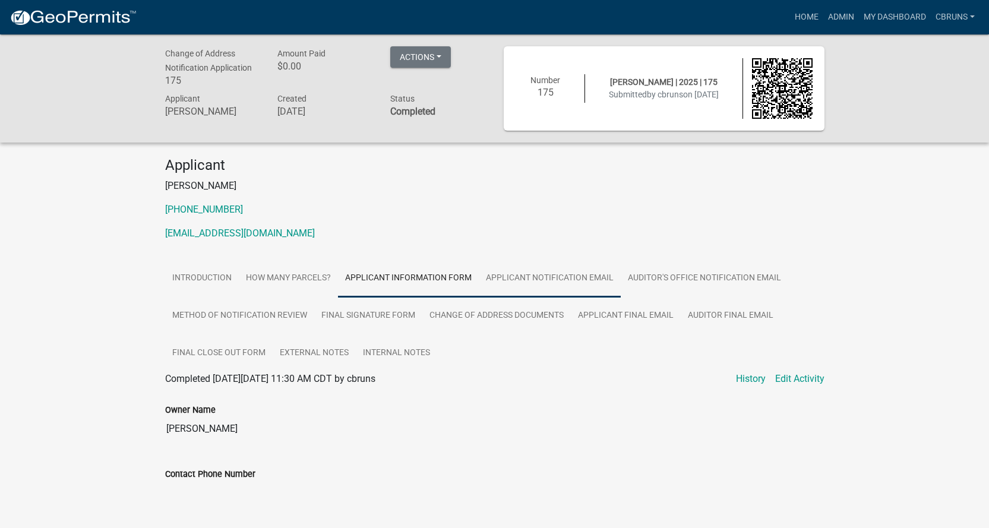
click at [520, 277] on link "Applicant Notification Email" at bounding box center [550, 278] width 142 height 38
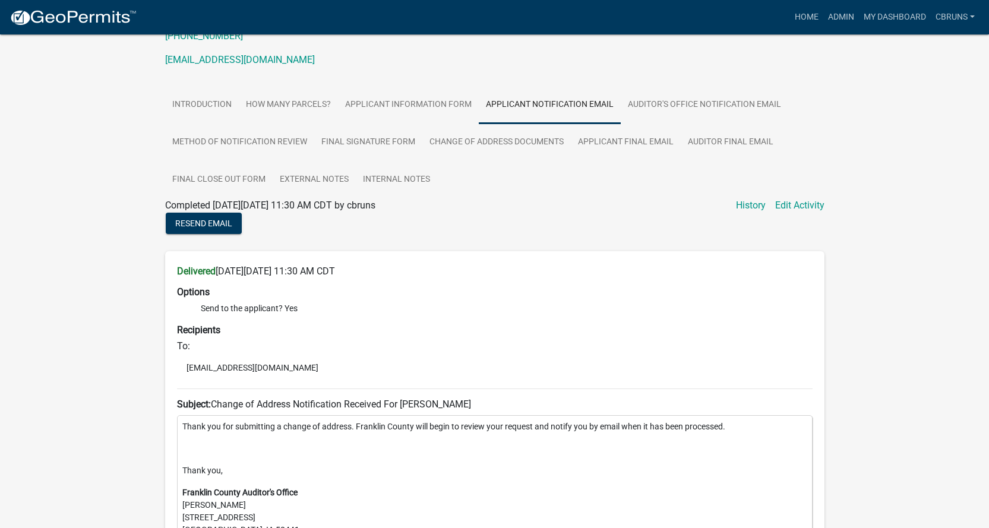
scroll to position [24, 0]
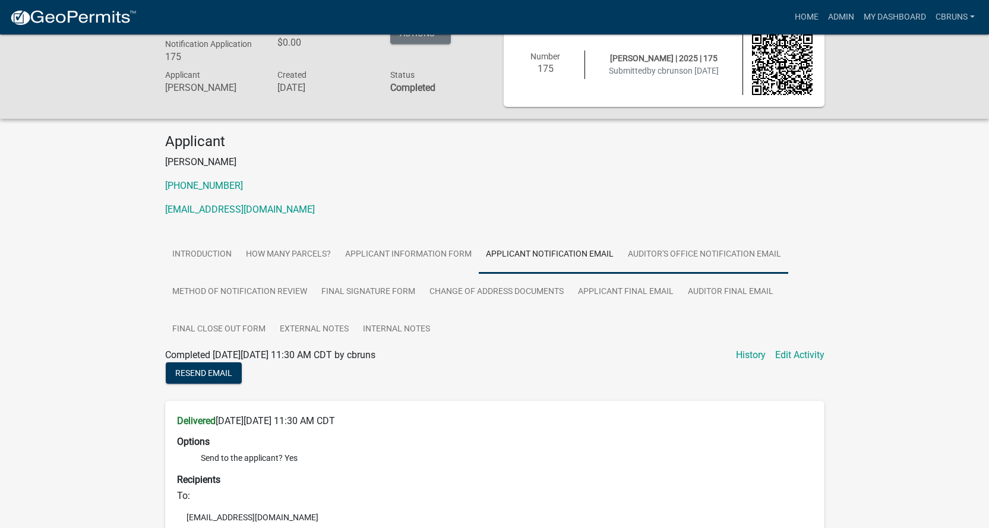
click at [662, 248] on link "Auditor's Office Notification Email" at bounding box center [703, 255] width 167 height 38
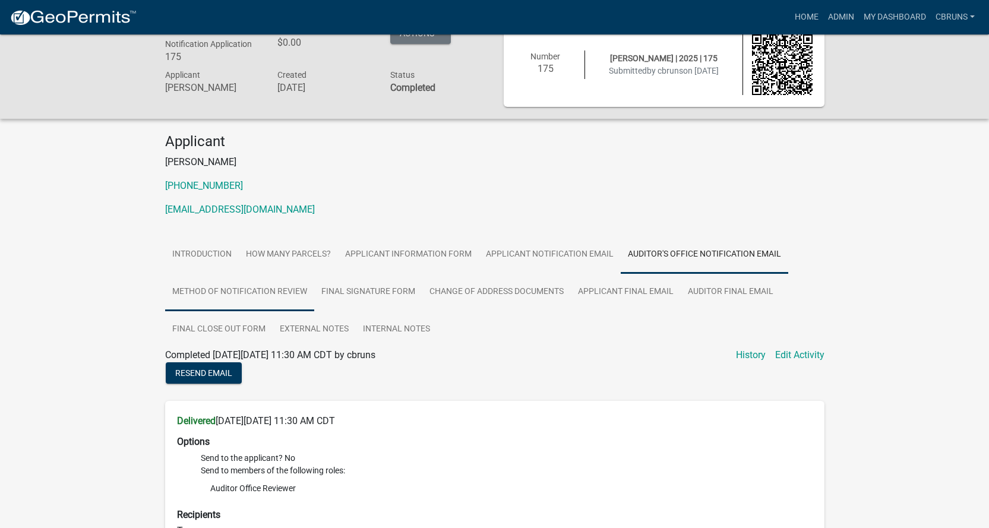
click at [222, 289] on link "Method of Notification Review" at bounding box center [239, 292] width 149 height 38
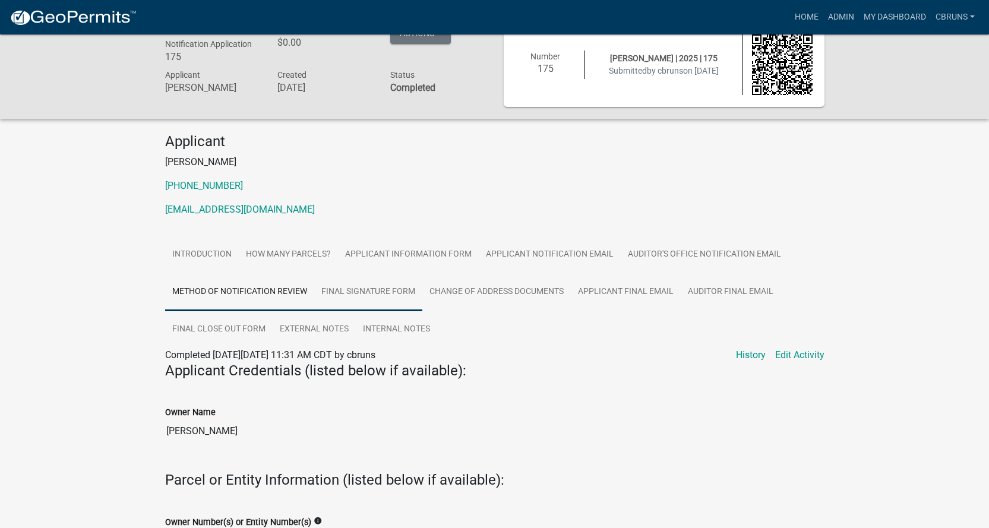
click at [356, 291] on link "Final Signature Form" at bounding box center [368, 292] width 108 height 38
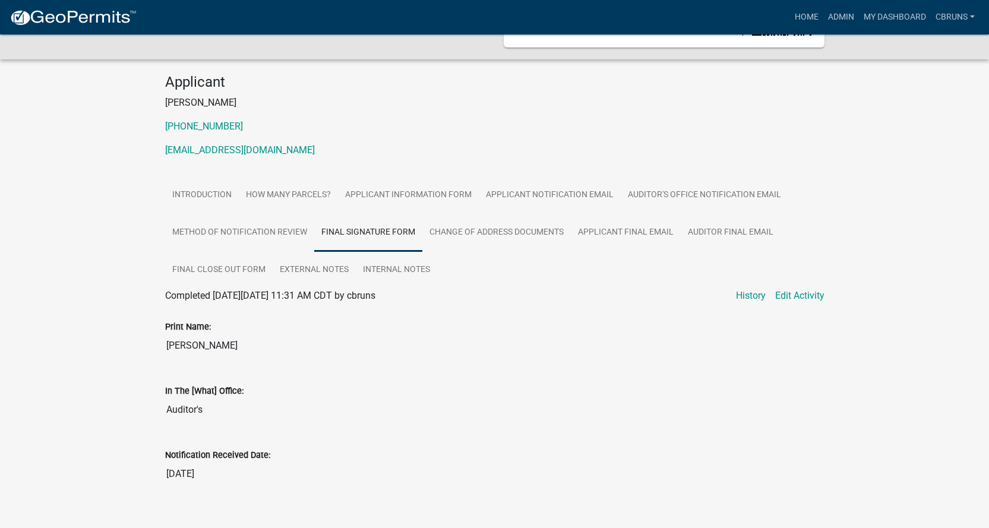
scroll to position [100, 0]
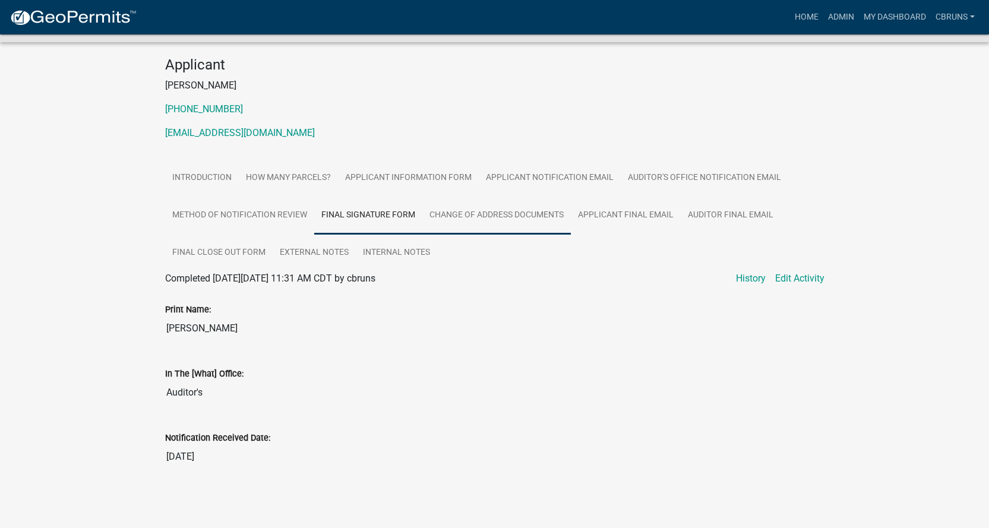
click at [512, 218] on link "Change of Address Documents" at bounding box center [496, 216] width 148 height 38
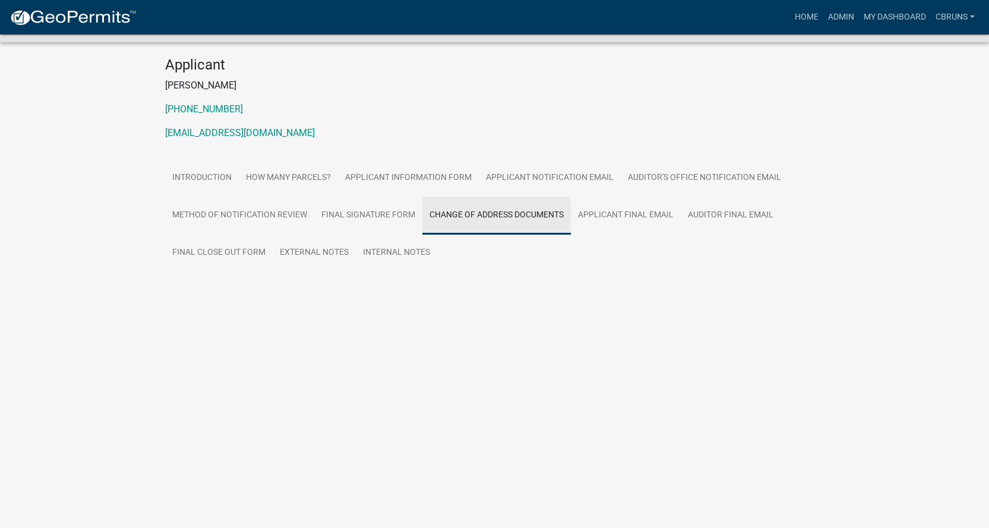
scroll to position [34, 0]
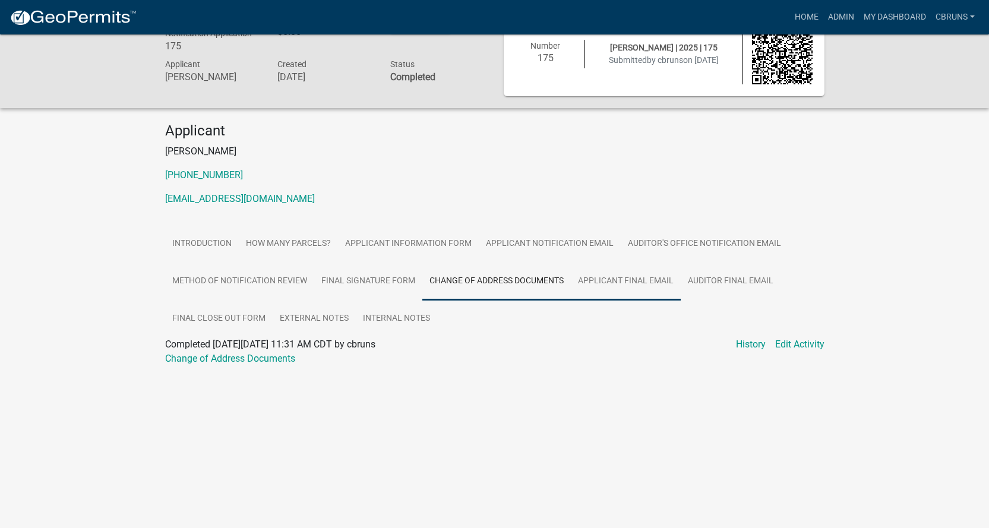
click at [638, 284] on link "Applicant Final Email" at bounding box center [626, 281] width 110 height 38
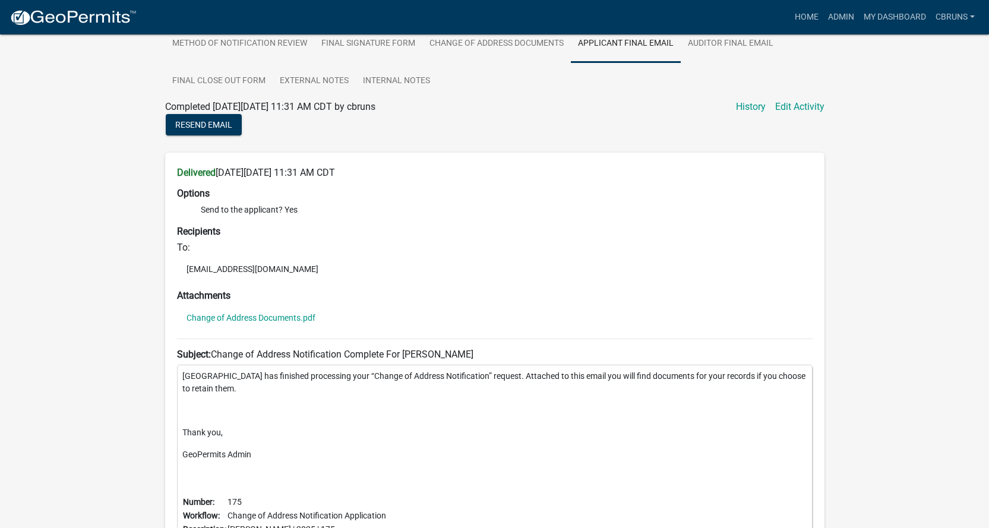
scroll to position [0, 0]
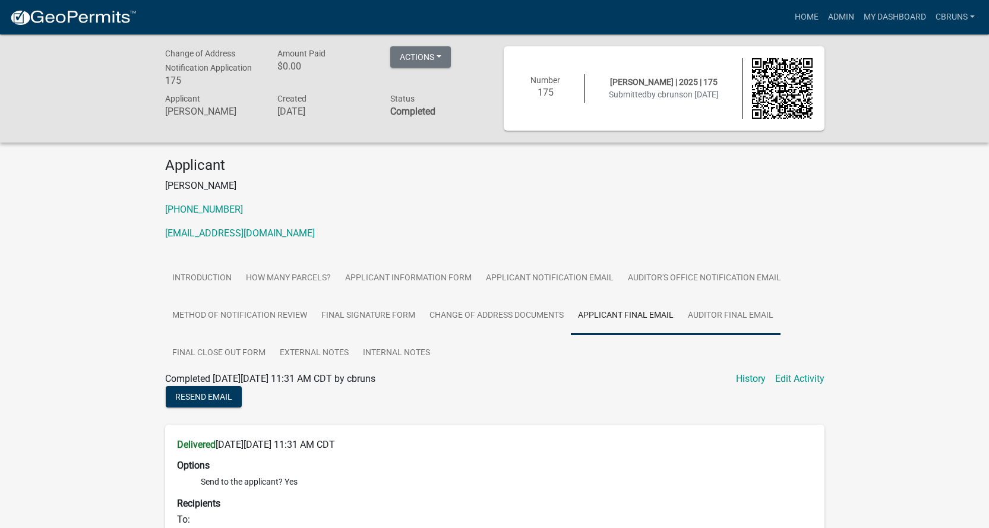
click at [729, 314] on link "Auditor Final Email" at bounding box center [730, 316] width 100 height 38
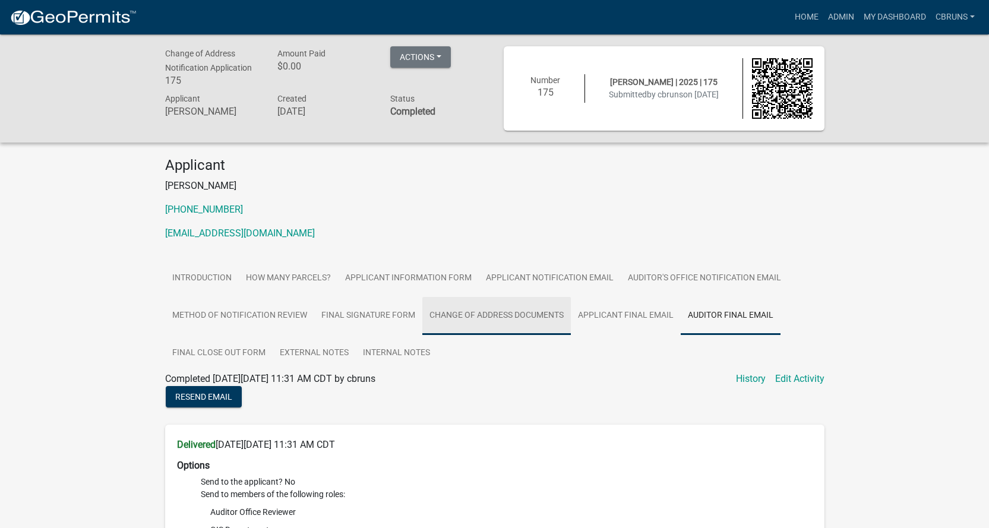
click at [545, 315] on link "Change of Address Documents" at bounding box center [496, 316] width 148 height 38
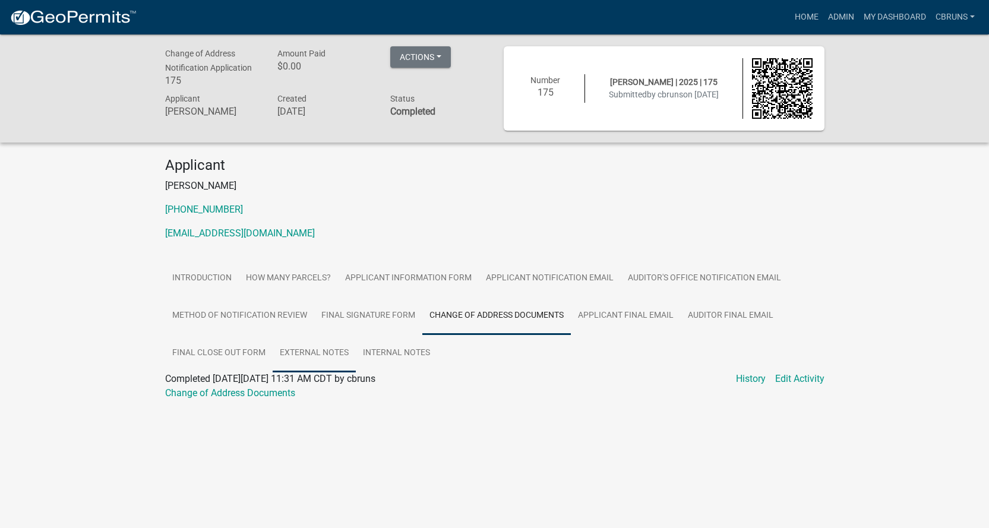
scroll to position [34, 0]
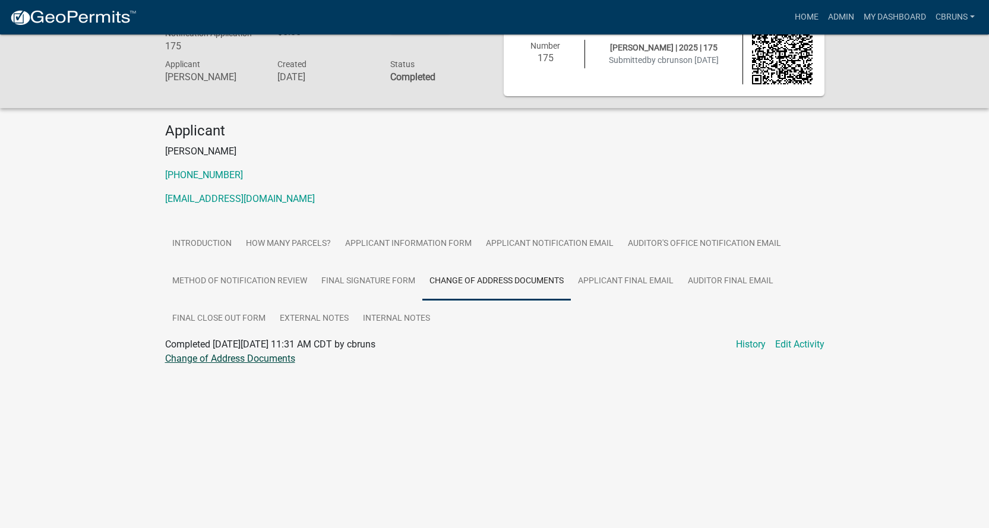
click at [245, 356] on link "Change of Address Documents" at bounding box center [230, 358] width 130 height 11
